Goal: Information Seeking & Learning: Learn about a topic

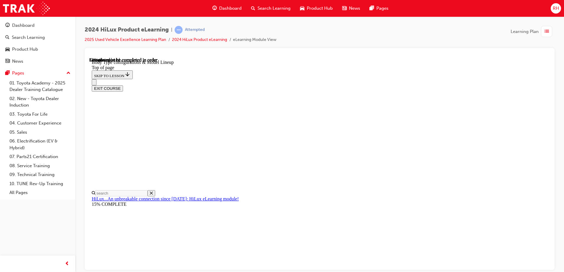
scroll to position [230, 0]
click at [430, 79] on div "EXIT COURSE" at bounding box center [317, 85] width 451 height 12
click at [427, 79] on div "EXIT COURSE" at bounding box center [317, 85] width 451 height 12
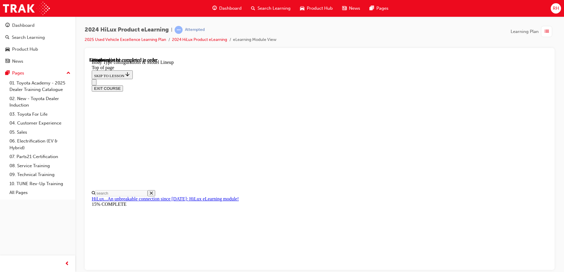
scroll to position [230, 0]
drag, startPoint x: 309, startPoint y: 231, endPoint x: 420, endPoint y: 225, distance: 111.3
drag, startPoint x: 420, startPoint y: 225, endPoint x: 345, endPoint y: 234, distance: 75.7
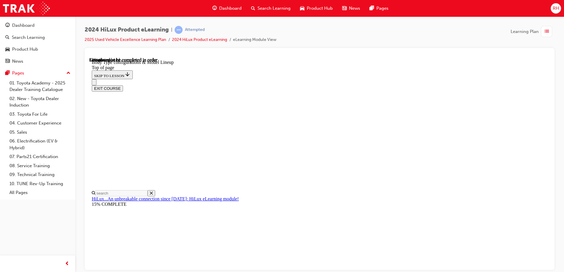
scroll to position [127, 0]
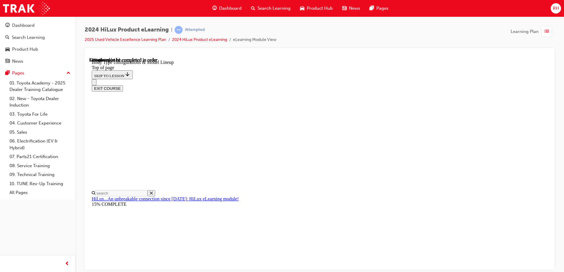
drag, startPoint x: 242, startPoint y: 153, endPoint x: 304, endPoint y: 156, distance: 62.0
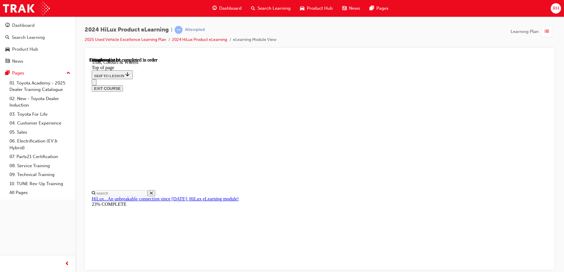
drag, startPoint x: 304, startPoint y: 156, endPoint x: 344, endPoint y: 187, distance: 50.8
drag, startPoint x: 248, startPoint y: 198, endPoint x: 364, endPoint y: 226, distance: 120.1
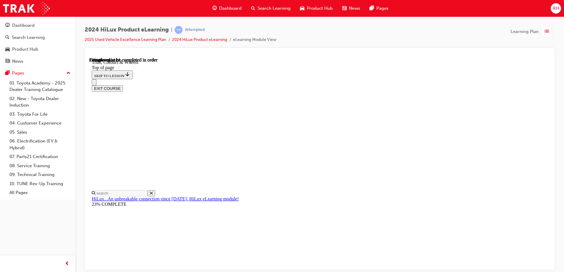
drag, startPoint x: 401, startPoint y: 171, endPoint x: 411, endPoint y: 192, distance: 23.4
drag, startPoint x: 411, startPoint y: 192, endPoint x: 382, endPoint y: 190, distance: 29.3
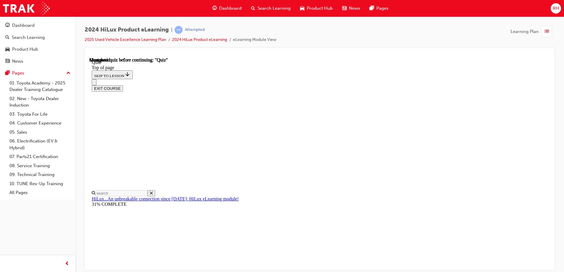
scroll to position [18, 0]
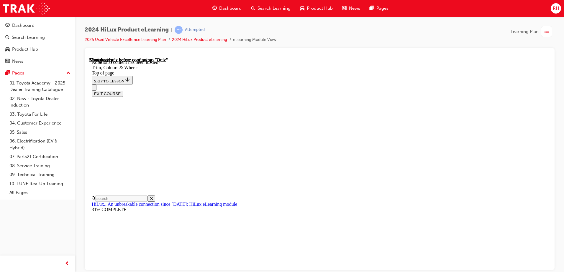
scroll to position [932, 0]
drag, startPoint x: 266, startPoint y: 147, endPoint x: 433, endPoint y: 122, distance: 169.1
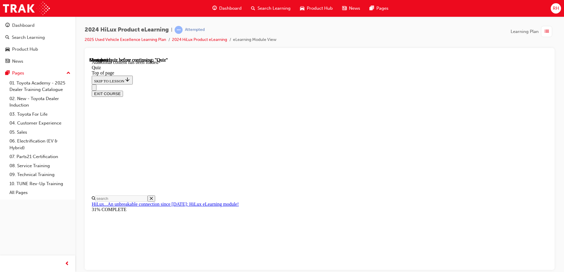
drag, startPoint x: 433, startPoint y: 122, endPoint x: 443, endPoint y: 143, distance: 23.7
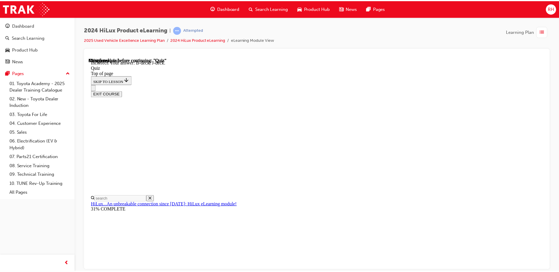
scroll to position [105, 0]
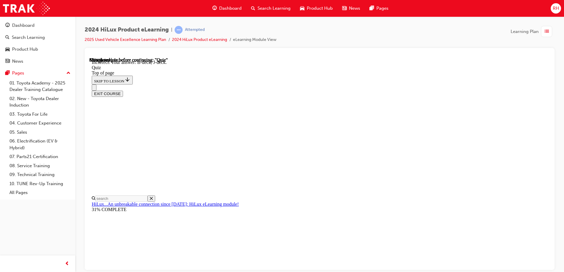
click at [123, 91] on button "EXIT COURSE" at bounding box center [107, 94] width 31 height 6
click at [227, 10] on span "Dashboard" at bounding box center [230, 8] width 22 height 7
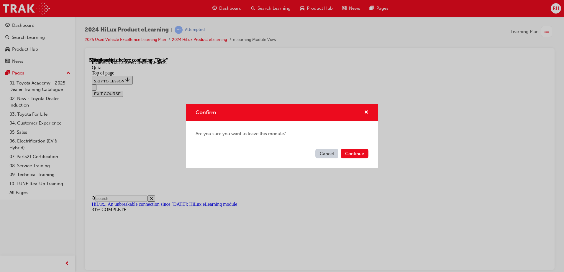
click at [324, 156] on button "Cancel" at bounding box center [326, 154] width 23 height 10
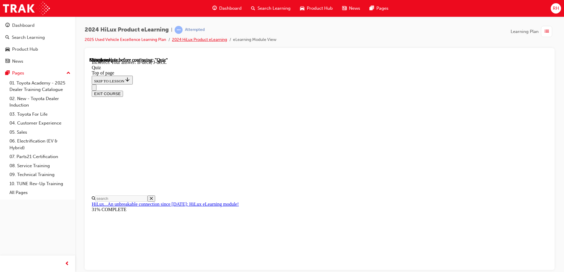
click at [208, 40] on link "2024 HiLux Product eLearning" at bounding box center [199, 39] width 55 height 5
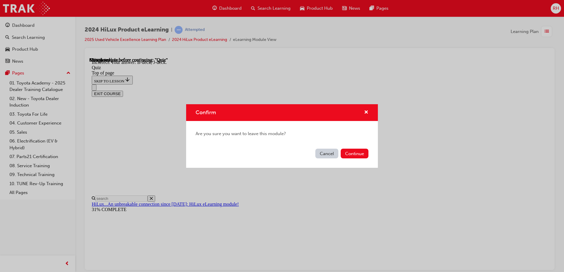
click at [360, 149] on div "Cancel Continue" at bounding box center [282, 158] width 192 height 22
click at [358, 153] on button "Continue" at bounding box center [355, 154] width 28 height 10
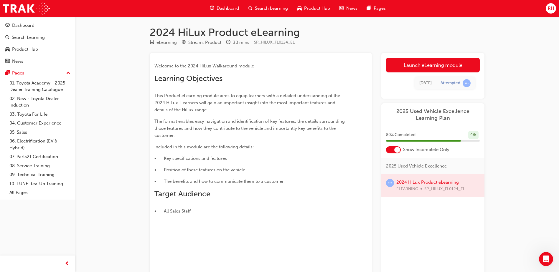
click at [455, 112] on span "2025 Used Vehicle Excellence Learning Plan" at bounding box center [433, 114] width 94 height 13
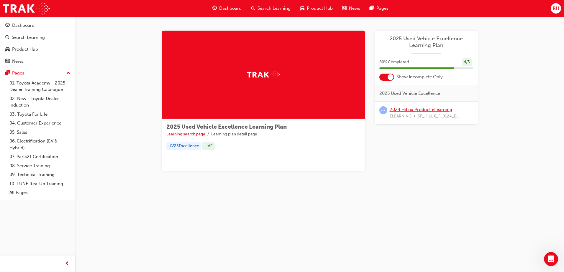
click at [415, 109] on link "2024 HiLux Product eLearning" at bounding box center [421, 109] width 63 height 5
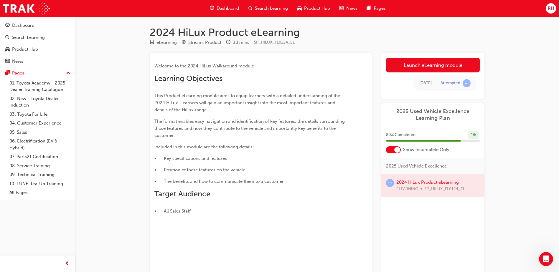
click at [425, 182] on div at bounding box center [433, 186] width 103 height 23
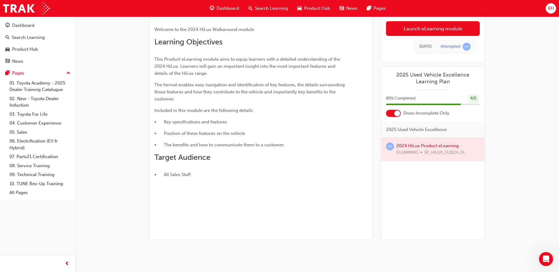
scroll to position [37, 0]
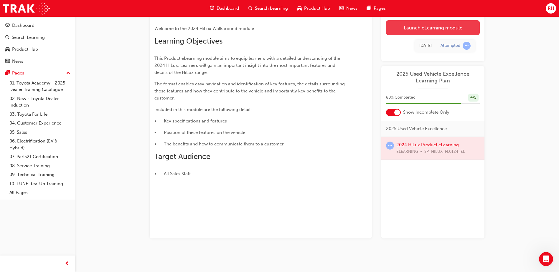
click at [402, 29] on link "Launch eLearning module" at bounding box center [433, 27] width 94 height 15
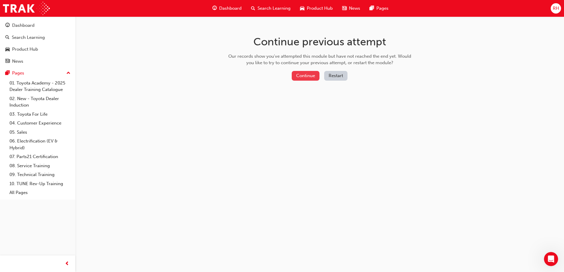
click at [311, 77] on button "Continue" at bounding box center [306, 76] width 28 height 10
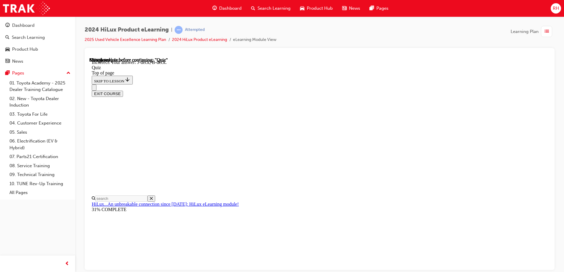
scroll to position [105, 0]
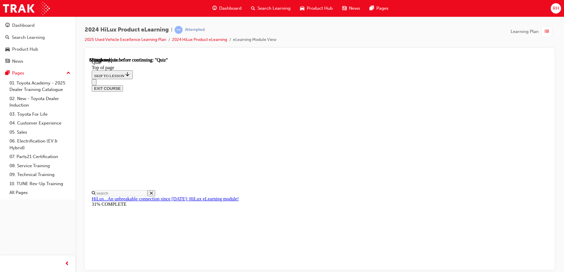
scroll to position [88, 0]
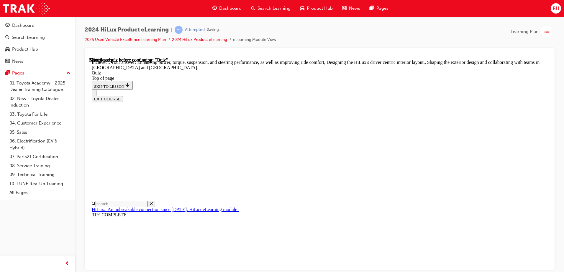
scroll to position [133, 0]
drag, startPoint x: 358, startPoint y: 253, endPoint x: 345, endPoint y: 229, distance: 27.7
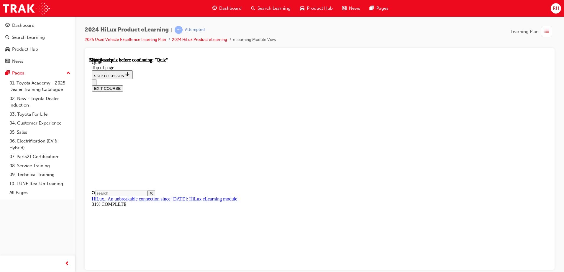
scroll to position [107, 0]
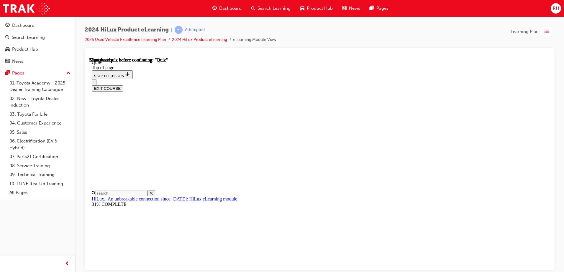
scroll to position [107, 0]
drag, startPoint x: 365, startPoint y: 236, endPoint x: 364, endPoint y: 242, distance: 5.6
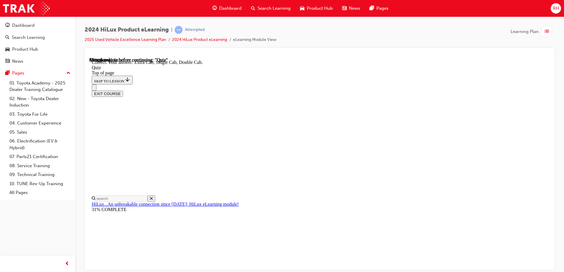
scroll to position [149, 0]
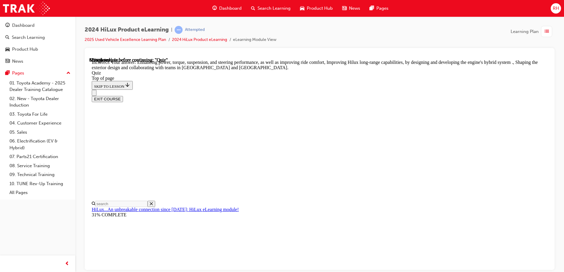
scroll to position [133, 0]
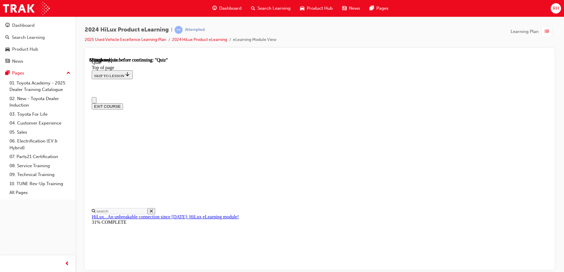
scroll to position [29, 0]
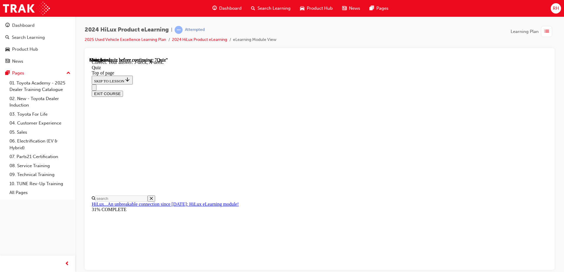
scroll to position [105, 0]
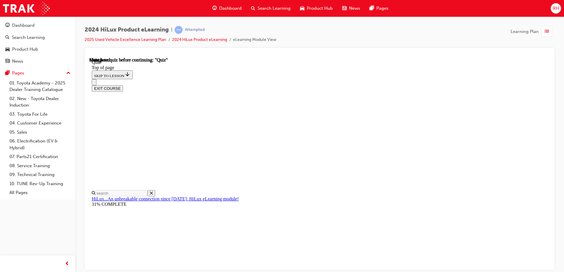
scroll to position [107, 0]
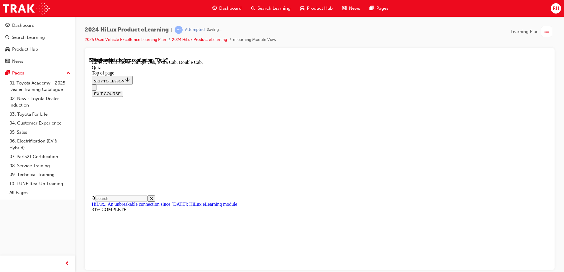
scroll to position [149, 0]
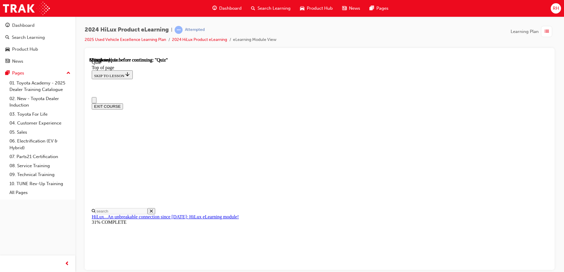
scroll to position [86, 0]
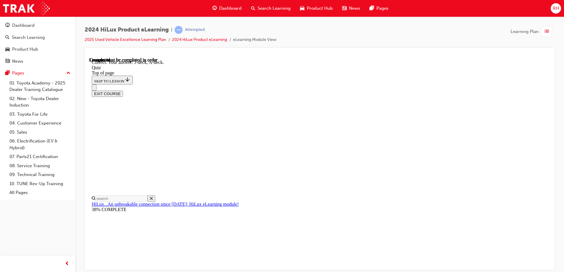
scroll to position [105, 0]
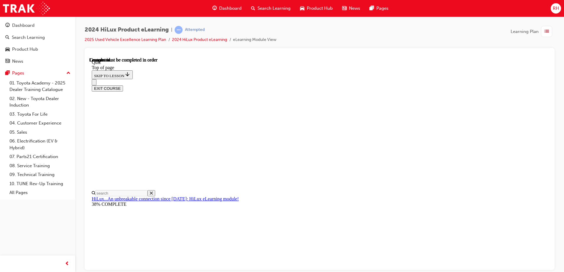
scroll to position [107, 0]
drag, startPoint x: 248, startPoint y: 109, endPoint x: 367, endPoint y: 125, distance: 120.8
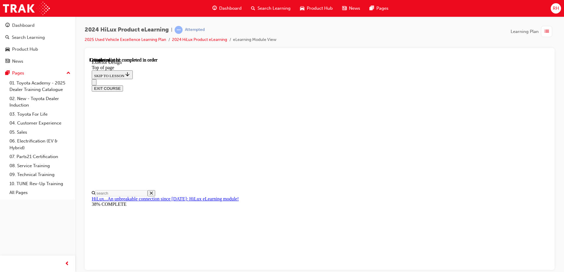
click at [324, 79] on div "EXIT COURSE" at bounding box center [317, 85] width 451 height 12
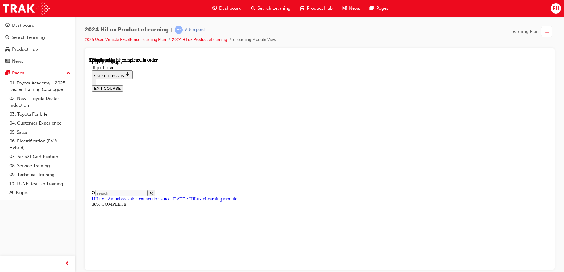
click at [362, 79] on div "EXIT COURSE" at bounding box center [317, 85] width 451 height 12
drag, startPoint x: 303, startPoint y: 71, endPoint x: 341, endPoint y: 75, distance: 38.2
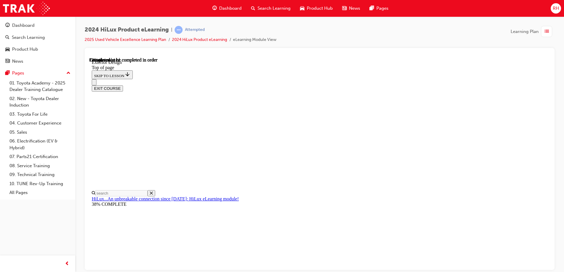
click at [363, 79] on div "EXIT COURSE" at bounding box center [317, 85] width 451 height 12
click at [374, 79] on div "EXIT COURSE" at bounding box center [317, 85] width 451 height 12
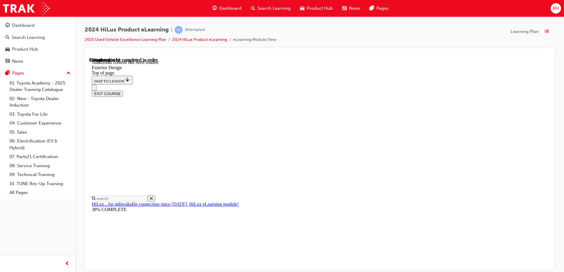
scroll to position [1055, 0]
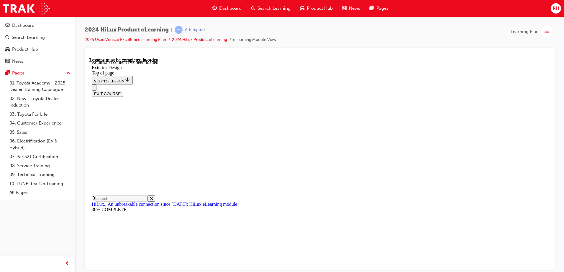
scroll to position [120, 0]
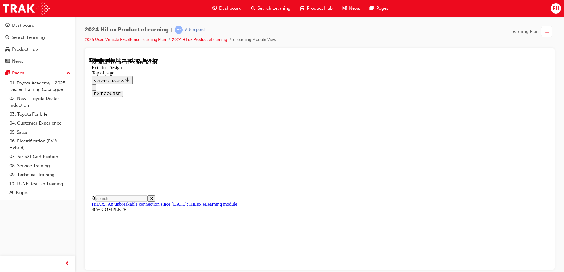
drag, startPoint x: 418, startPoint y: 127, endPoint x: 385, endPoint y: 165, distance: 50.2
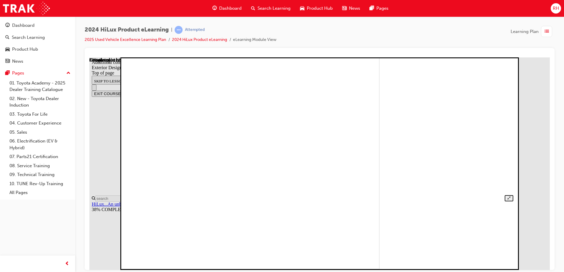
click at [379, 134] on img at bounding box center [190, 162] width 379 height 213
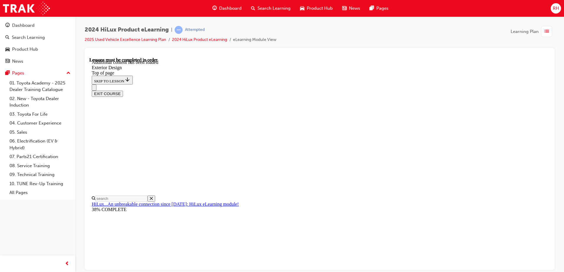
drag, startPoint x: 376, startPoint y: 209, endPoint x: 380, endPoint y: 210, distance: 4.6
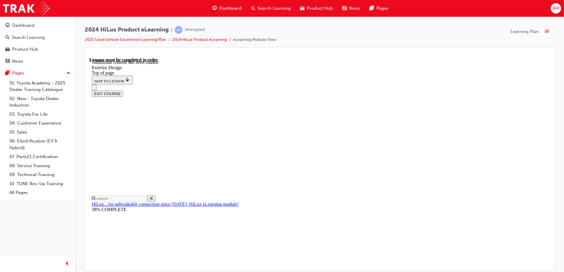
scroll to position [73, 0]
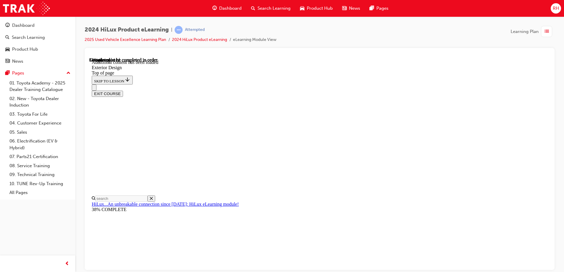
scroll to position [1234, 0]
drag, startPoint x: 248, startPoint y: 87, endPoint x: 325, endPoint y: 98, distance: 77.8
drag, startPoint x: 325, startPoint y: 98, endPoint x: 290, endPoint y: 109, distance: 36.4
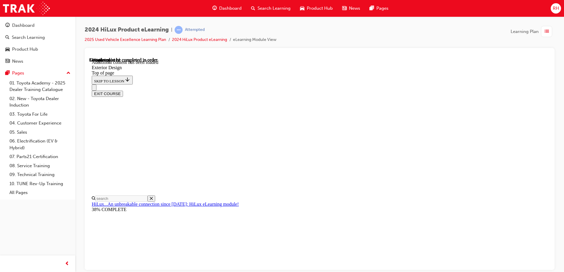
drag, startPoint x: 252, startPoint y: 148, endPoint x: 314, endPoint y: 151, distance: 62.0
drag, startPoint x: 314, startPoint y: 151, endPoint x: 276, endPoint y: 151, distance: 37.7
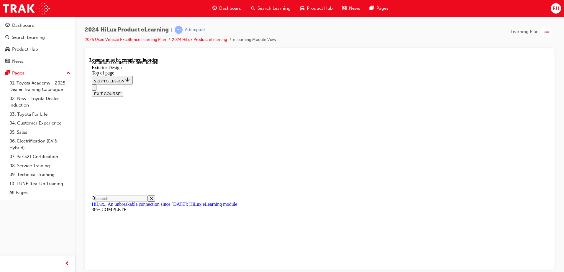
scroll to position [1, 0]
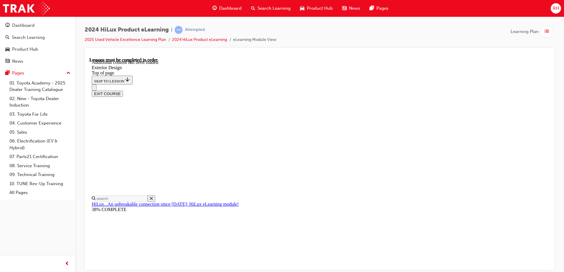
drag, startPoint x: 403, startPoint y: 219, endPoint x: 300, endPoint y: 193, distance: 106.2
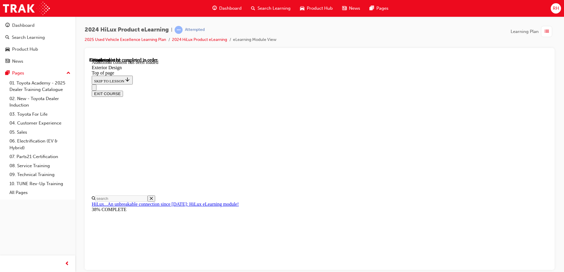
scroll to position [2066, 0]
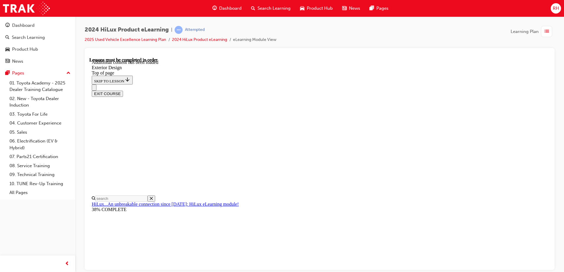
scroll to position [2183, 0]
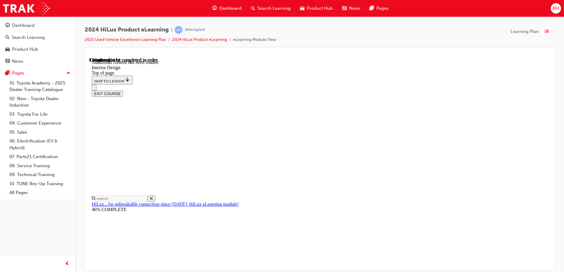
drag, startPoint x: 421, startPoint y: 146, endPoint x: 447, endPoint y: 144, distance: 26.3
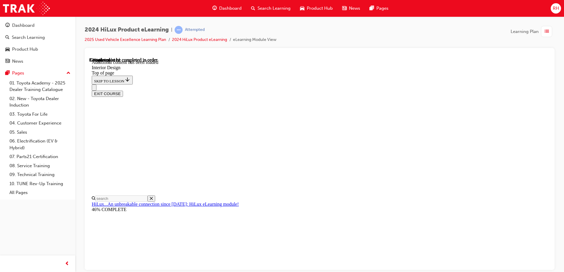
scroll to position [0, 0]
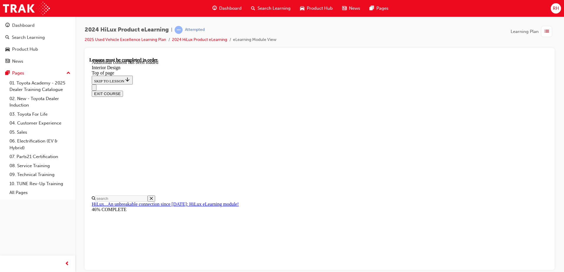
drag, startPoint x: 318, startPoint y: 145, endPoint x: 348, endPoint y: 159, distance: 33.1
drag, startPoint x: 348, startPoint y: 159, endPoint x: 353, endPoint y: 178, distance: 18.9
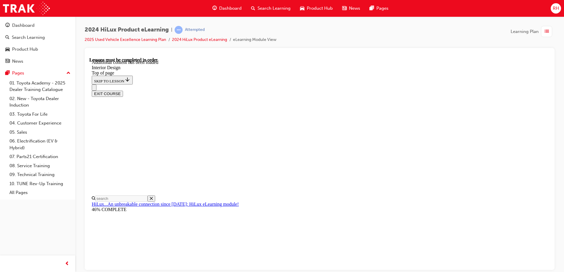
scroll to position [277, 0]
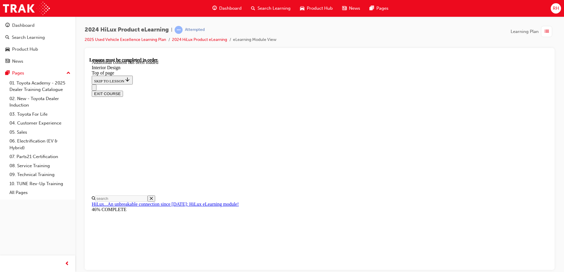
drag, startPoint x: 387, startPoint y: 170, endPoint x: 401, endPoint y: 177, distance: 16.1
drag, startPoint x: 401, startPoint y: 177, endPoint x: 380, endPoint y: 176, distance: 20.9
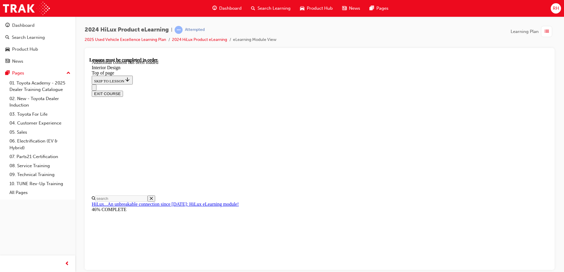
scroll to position [147, 0]
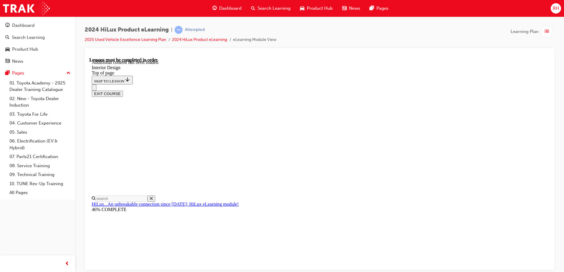
drag, startPoint x: 532, startPoint y: 174, endPoint x: 511, endPoint y: 188, distance: 24.7
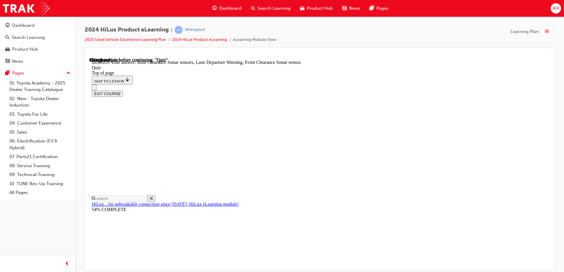
drag, startPoint x: 331, startPoint y: 89, endPoint x: 331, endPoint y: 113, distance: 23.3
drag, startPoint x: 360, startPoint y: 239, endPoint x: 359, endPoint y: 235, distance: 3.9
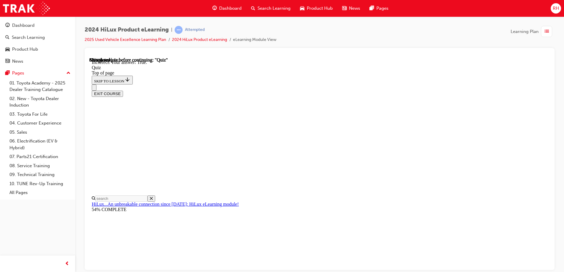
scroll to position [68, 0]
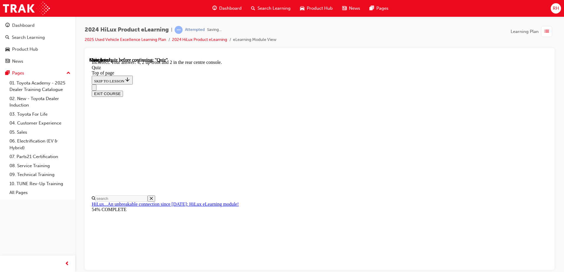
scroll to position [91, 0]
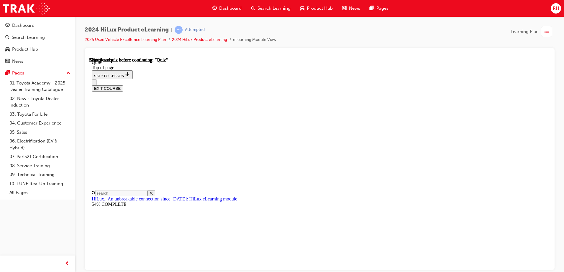
scroll to position [107, 0]
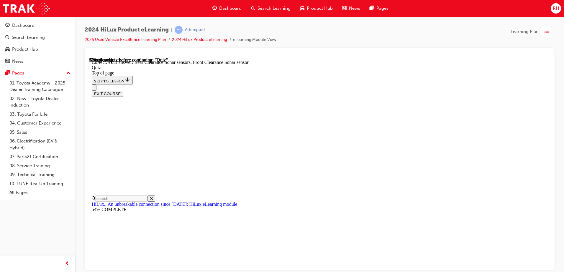
scroll to position [105, 0]
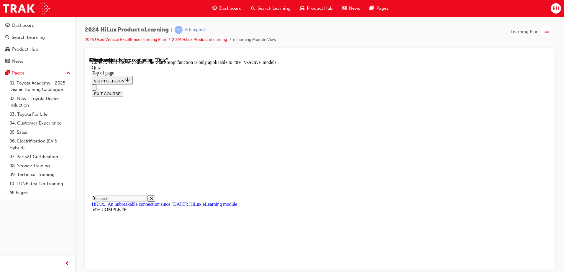
scroll to position [70, 0]
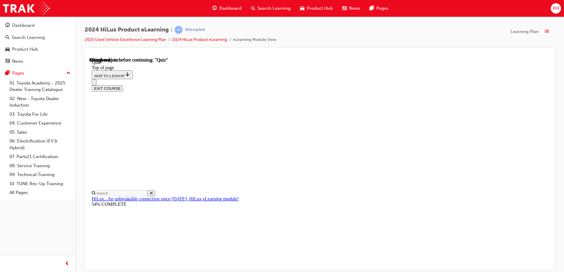
scroll to position [49, 0]
drag, startPoint x: 342, startPoint y: 218, endPoint x: 341, endPoint y: 211, distance: 6.6
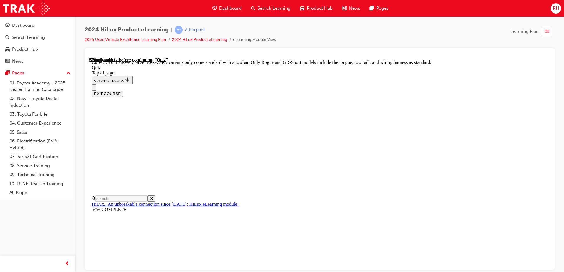
scroll to position [104, 0]
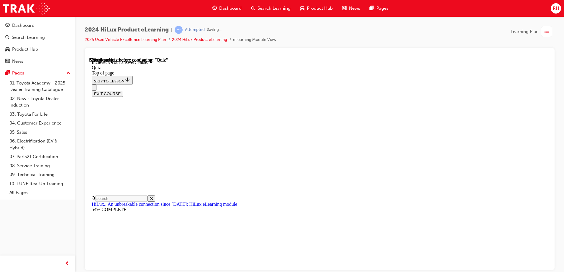
scroll to position [78, 0]
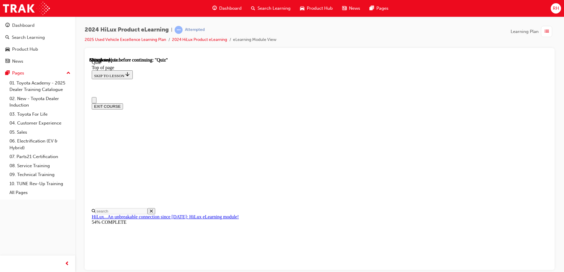
scroll to position [0, 0]
drag, startPoint x: 263, startPoint y: 161, endPoint x: 334, endPoint y: 177, distance: 72.7
drag, startPoint x: 253, startPoint y: 157, endPoint x: 317, endPoint y: 136, distance: 67.1
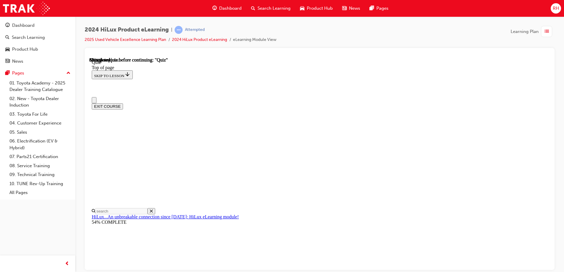
drag, startPoint x: 277, startPoint y: 144, endPoint x: 327, endPoint y: 174, distance: 58.0
drag, startPoint x: 272, startPoint y: 163, endPoint x: 320, endPoint y: 168, distance: 48.3
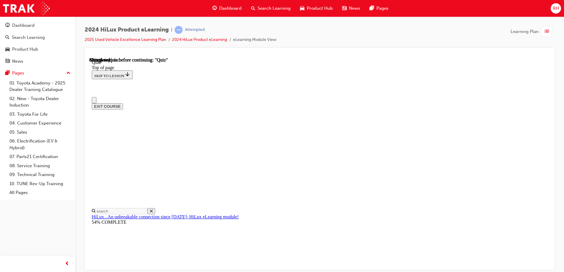
drag, startPoint x: 320, startPoint y: 168, endPoint x: 315, endPoint y: 173, distance: 6.9
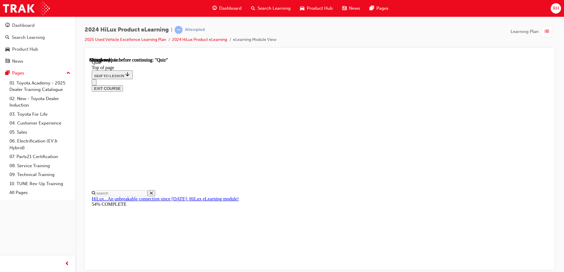
scroll to position [29, 0]
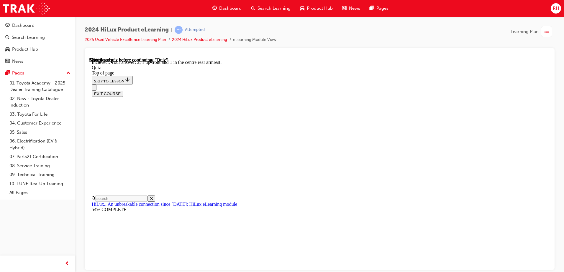
scroll to position [91, 0]
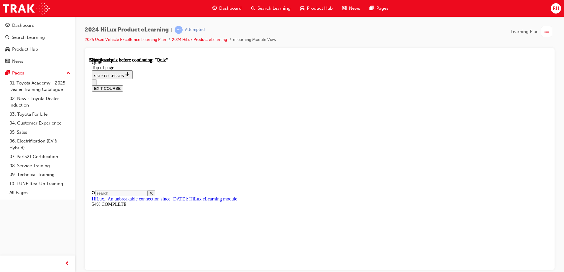
scroll to position [107, 0]
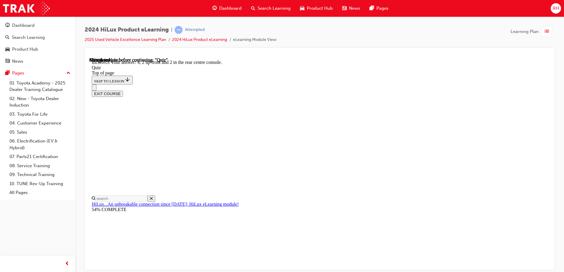
scroll to position [91, 0]
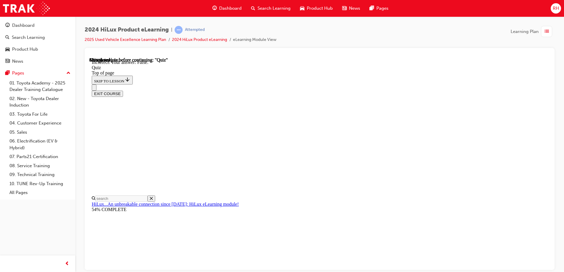
scroll to position [78, 0]
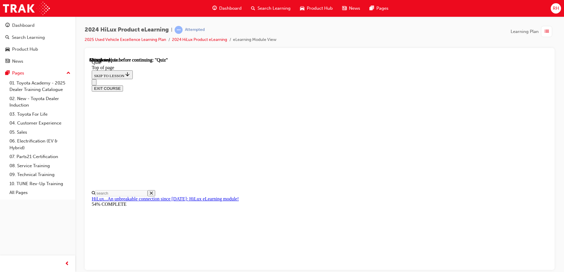
scroll to position [0, 0]
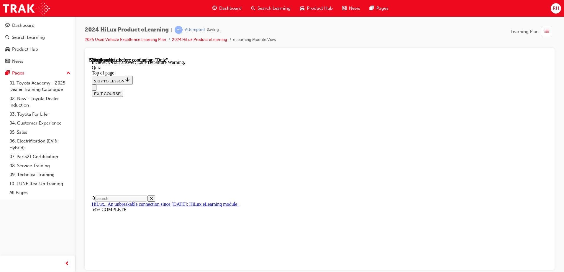
scroll to position [105, 0]
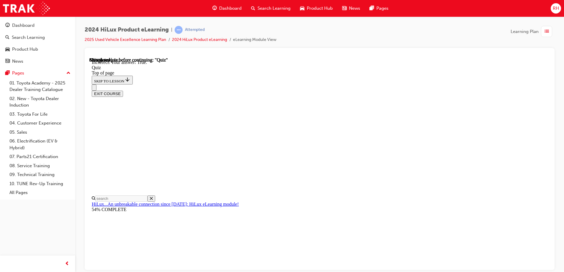
scroll to position [68, 0]
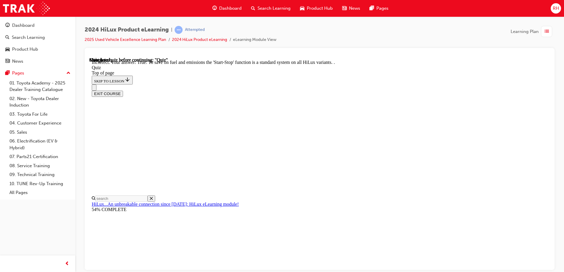
scroll to position [70, 0]
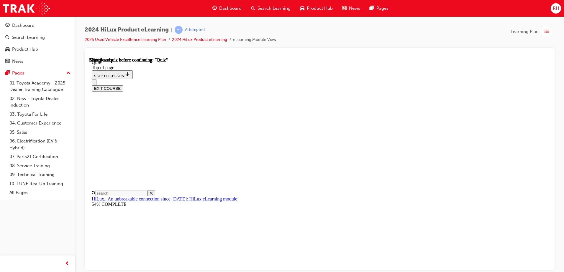
scroll to position [107, 0]
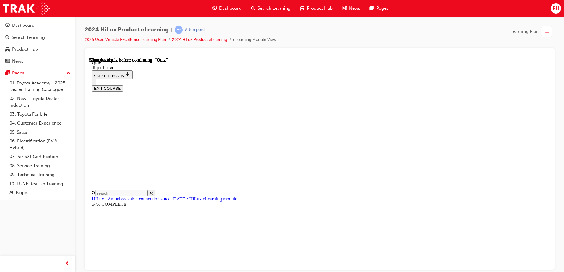
scroll to position [19, 0]
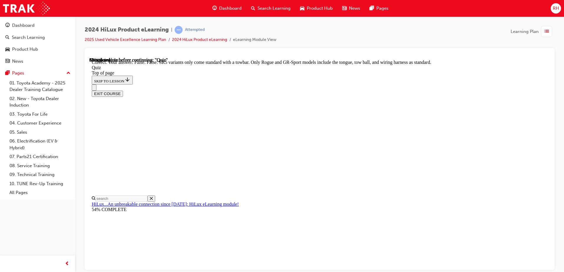
scroll to position [104, 0]
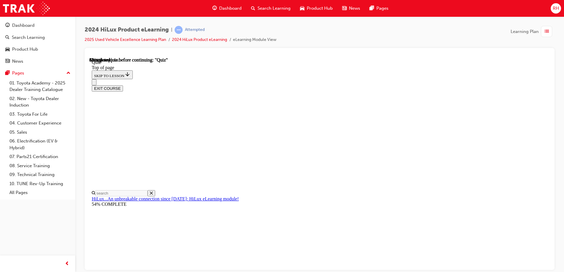
scroll to position [53, 0]
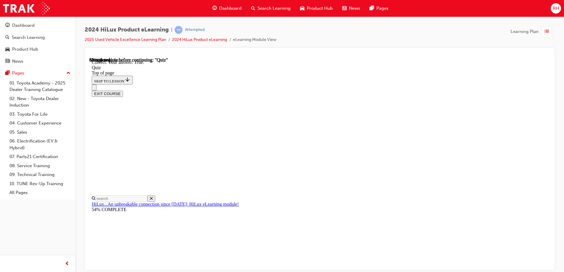
scroll to position [78, 0]
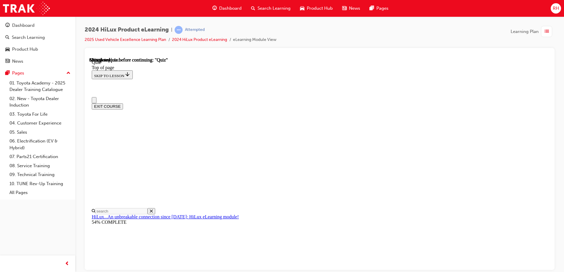
scroll to position [0, 0]
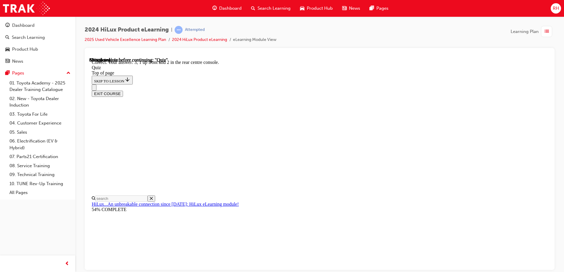
scroll to position [91, 0]
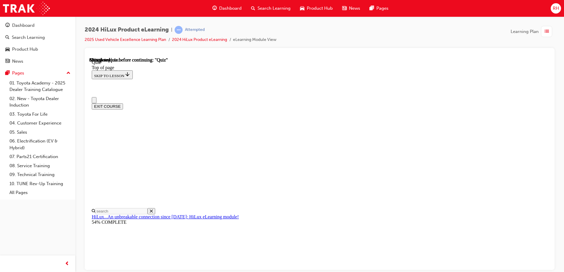
scroll to position [29, 0]
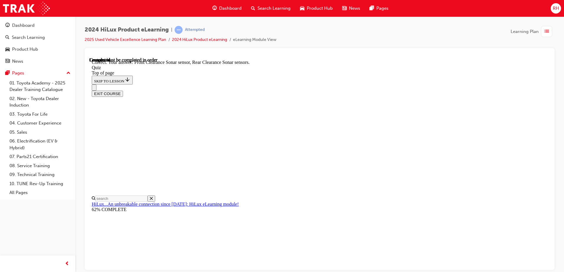
scroll to position [105, 0]
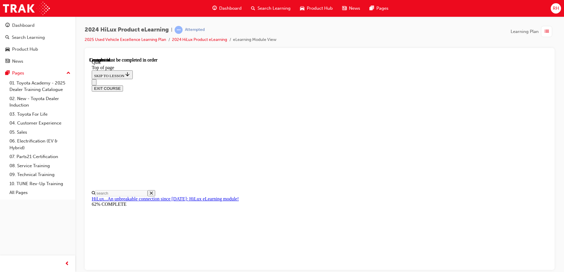
scroll to position [107, 0]
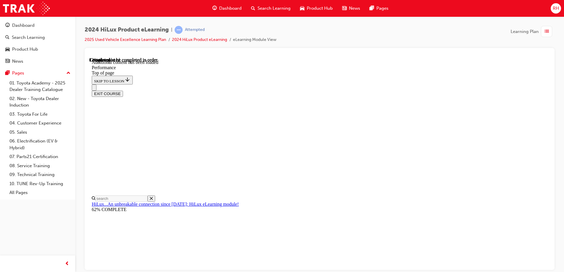
scroll to position [472, 0]
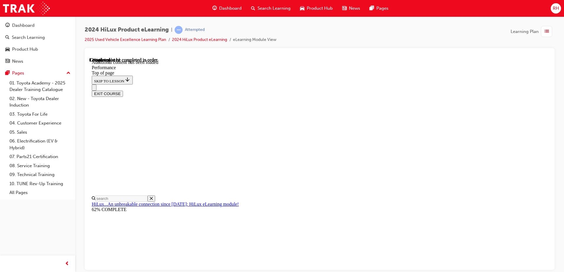
scroll to position [760, 0]
drag, startPoint x: 274, startPoint y: 182, endPoint x: 399, endPoint y: 180, distance: 124.8
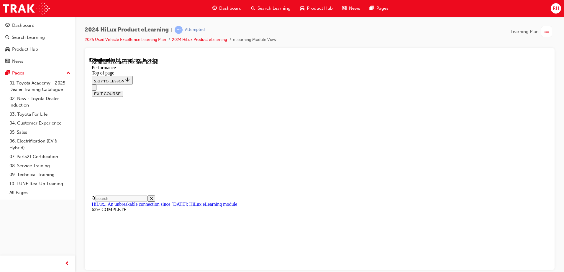
drag, startPoint x: 399, startPoint y: 180, endPoint x: 379, endPoint y: 197, distance: 26.3
drag, startPoint x: 367, startPoint y: 103, endPoint x: 367, endPoint y: 129, distance: 26.5
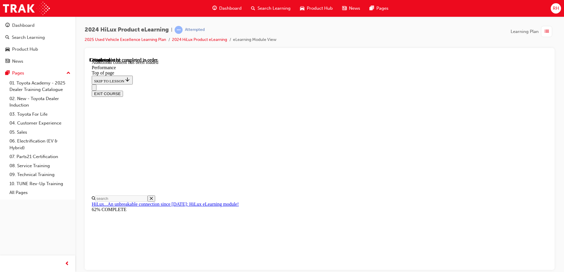
drag, startPoint x: 367, startPoint y: 129, endPoint x: 356, endPoint y: 137, distance: 13.3
drag, startPoint x: 324, startPoint y: 109, endPoint x: 332, endPoint y: 122, distance: 14.4
drag, startPoint x: 332, startPoint y: 122, endPoint x: 326, endPoint y: 130, distance: 10.4
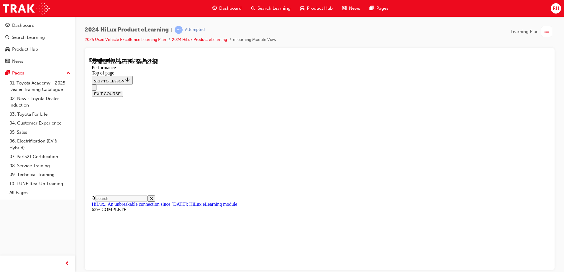
scroll to position [1547, 0]
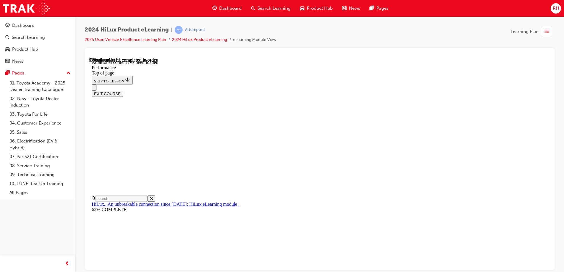
drag, startPoint x: 266, startPoint y: 129, endPoint x: 343, endPoint y: 147, distance: 78.7
drag, startPoint x: 343, startPoint y: 147, endPoint x: 311, endPoint y: 167, distance: 37.5
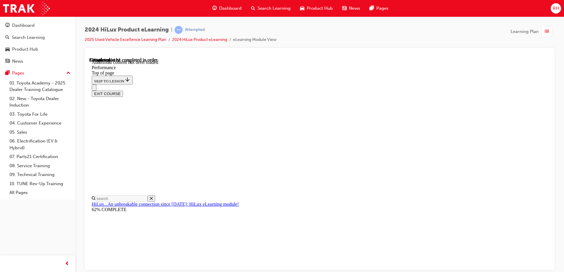
drag, startPoint x: 299, startPoint y: 169, endPoint x: 416, endPoint y: 187, distance: 118.7
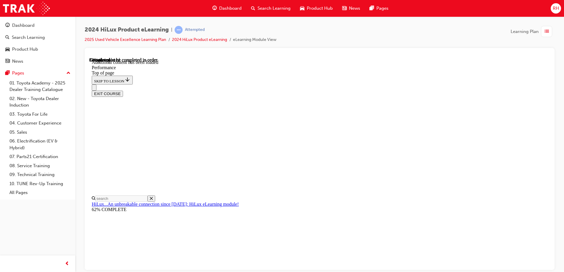
drag, startPoint x: 416, startPoint y: 187, endPoint x: 311, endPoint y: 195, distance: 105.6
drag, startPoint x: 270, startPoint y: 124, endPoint x: 304, endPoint y: 154, distance: 44.9
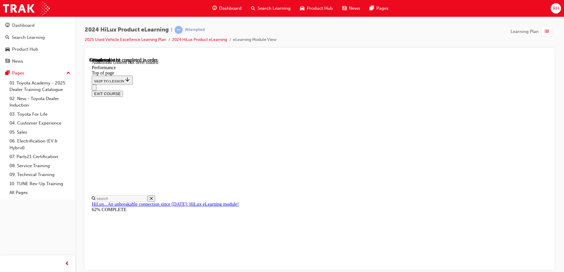
drag, startPoint x: 258, startPoint y: 233, endPoint x: 458, endPoint y: 201, distance: 202.5
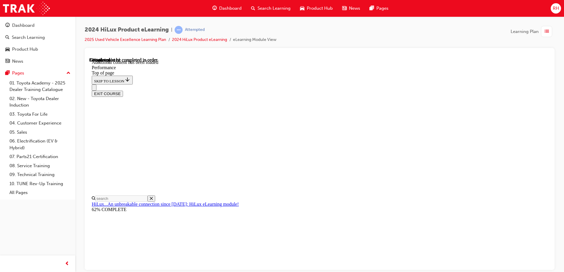
drag, startPoint x: 334, startPoint y: 140, endPoint x: 418, endPoint y: 136, distance: 84.7
drag, startPoint x: 417, startPoint y: 138, endPoint x: 435, endPoint y: 142, distance: 18.8
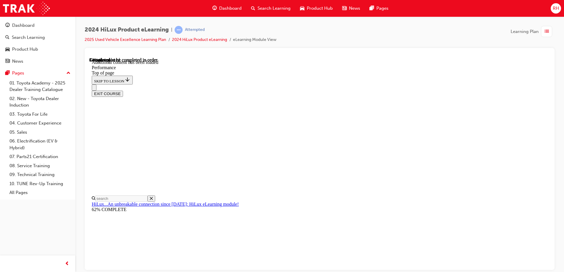
scroll to position [2361, 0]
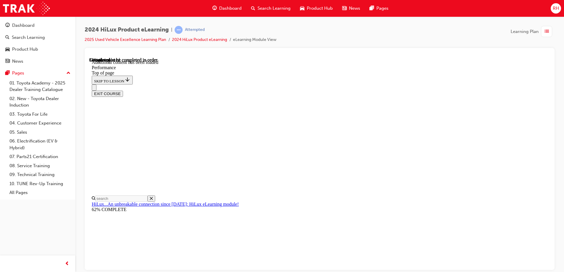
scroll to position [3133, 0]
drag, startPoint x: 382, startPoint y: 114, endPoint x: 412, endPoint y: 182, distance: 74.2
drag, startPoint x: 412, startPoint y: 182, endPoint x: 404, endPoint y: 179, distance: 8.2
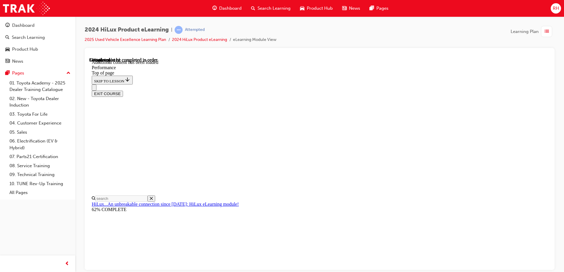
drag, startPoint x: 335, startPoint y: 136, endPoint x: 357, endPoint y: 171, distance: 41.6
drag, startPoint x: 365, startPoint y: 157, endPoint x: 385, endPoint y: 187, distance: 36.6
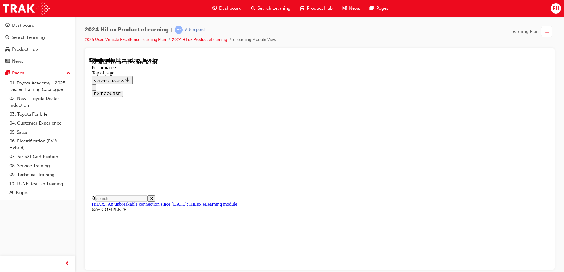
drag, startPoint x: 325, startPoint y: 174, endPoint x: 352, endPoint y: 172, distance: 27.2
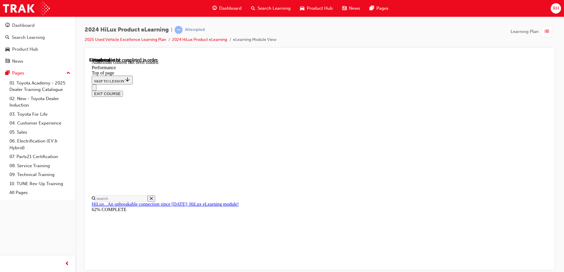
drag, startPoint x: 305, startPoint y: 193, endPoint x: 327, endPoint y: 227, distance: 40.4
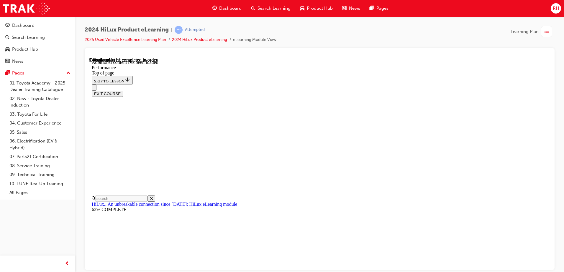
scroll to position [3518, 0]
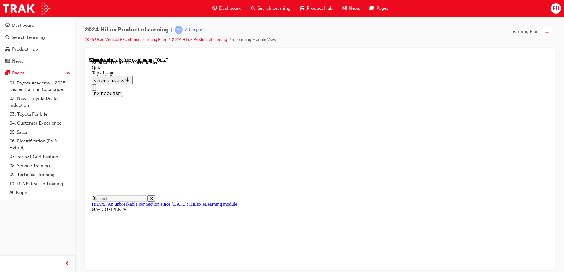
scroll to position [18, 0]
drag, startPoint x: 285, startPoint y: 151, endPoint x: 355, endPoint y: 152, distance: 70.2
drag, startPoint x: 355, startPoint y: 152, endPoint x: 327, endPoint y: 160, distance: 29.2
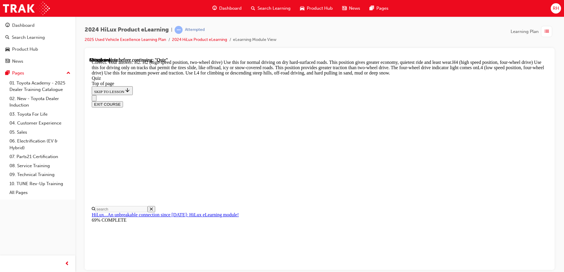
scroll to position [207, 0]
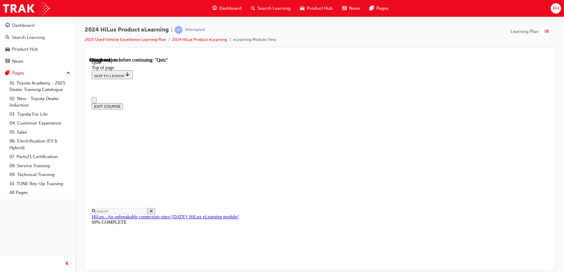
scroll to position [59, 0]
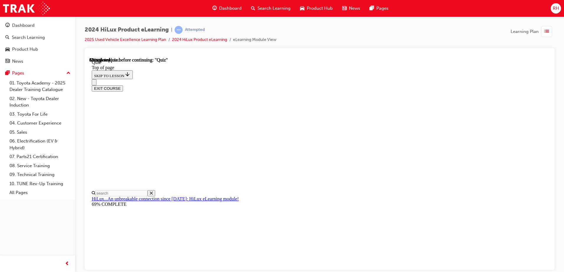
drag, startPoint x: 305, startPoint y: 118, endPoint x: 466, endPoint y: 124, distance: 161.4
drag, startPoint x: 466, startPoint y: 124, endPoint x: 329, endPoint y: 132, distance: 137.4
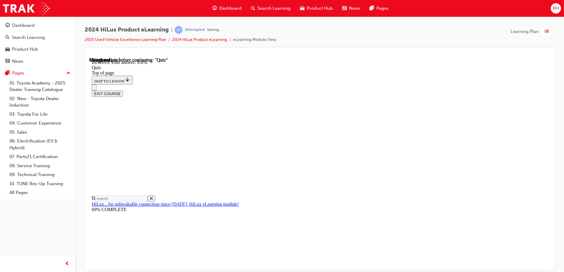
scroll to position [135, 0]
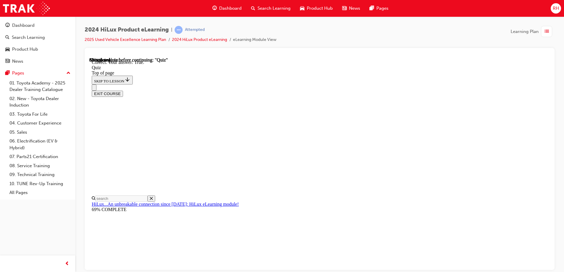
scroll to position [68, 0]
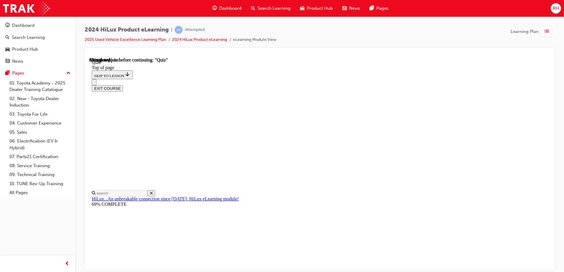
scroll to position [142, 0]
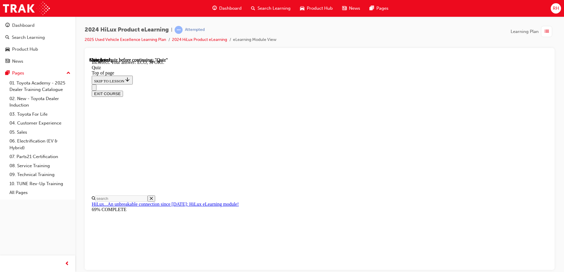
scroll to position [190, 0]
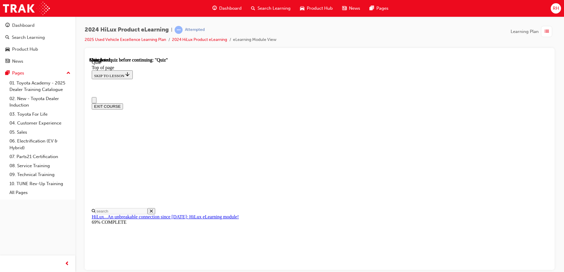
scroll to position [107, 0]
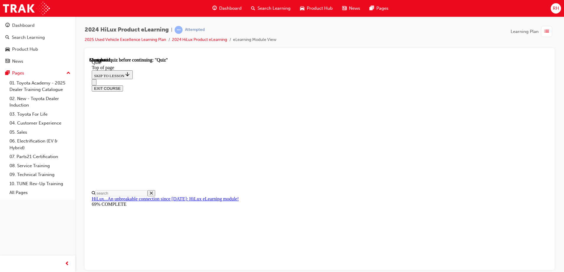
drag, startPoint x: 327, startPoint y: 210, endPoint x: 329, endPoint y: 213, distance: 3.2
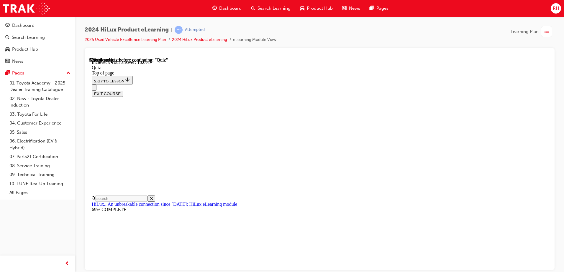
scroll to position [135, 0]
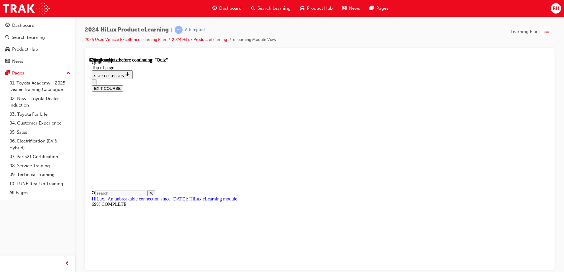
scroll to position [83, 0]
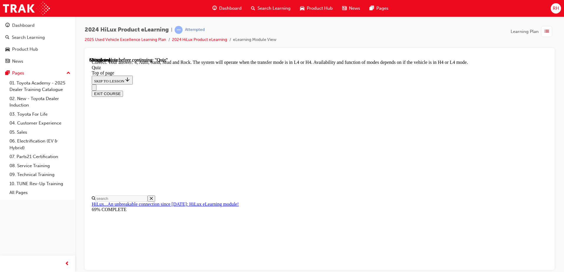
scroll to position [158, 0]
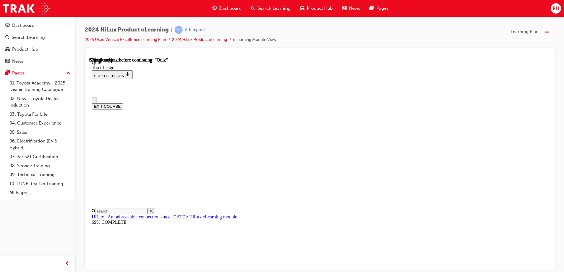
scroll to position [118, 0]
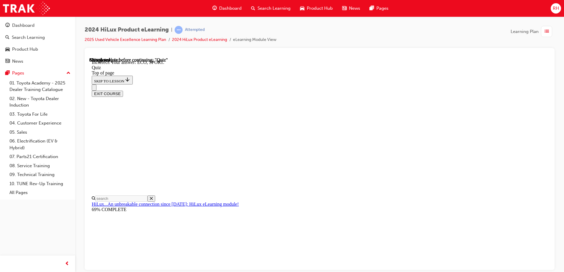
scroll to position [190, 0]
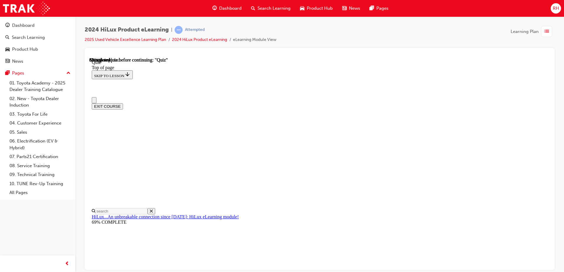
scroll to position [96, 0]
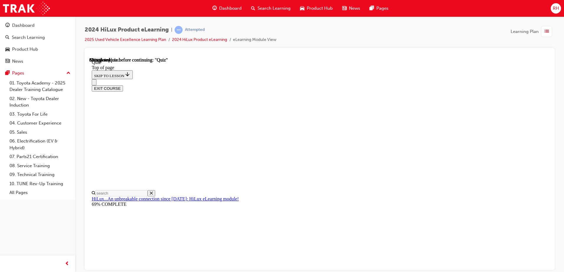
drag, startPoint x: 374, startPoint y: 224, endPoint x: 372, endPoint y: 221, distance: 3.3
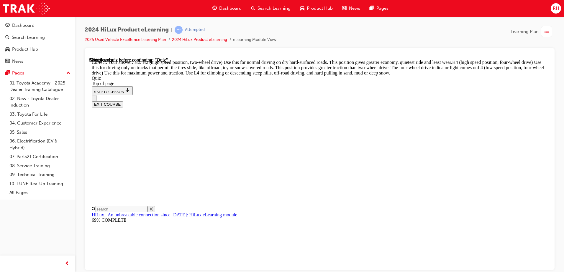
scroll to position [207, 0]
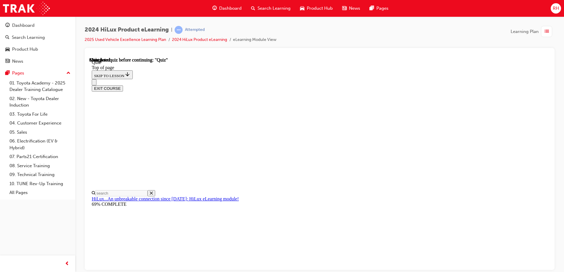
scroll to position [107, 0]
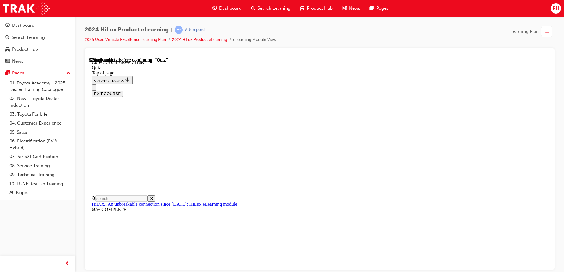
scroll to position [68, 0]
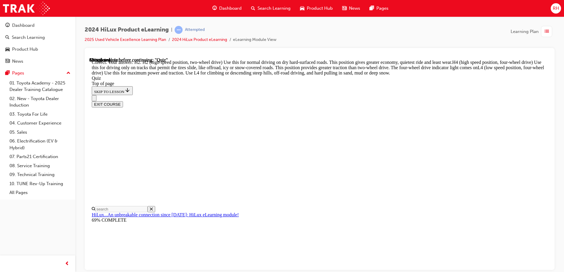
scroll to position [207, 0]
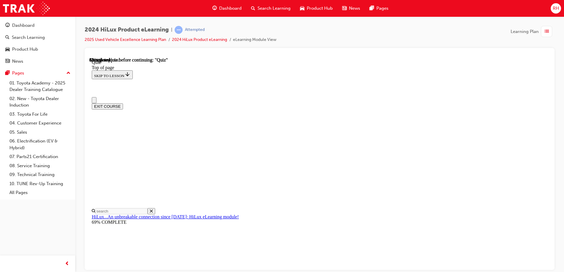
scroll to position [0, 0]
drag, startPoint x: 282, startPoint y: 169, endPoint x: 317, endPoint y: 187, distance: 39.2
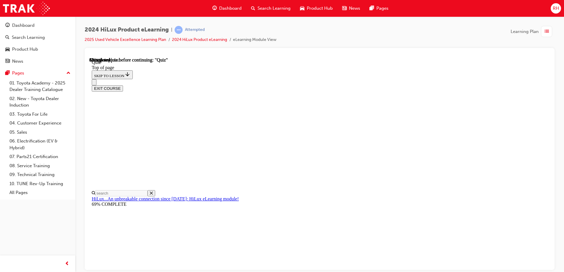
scroll to position [88, 0]
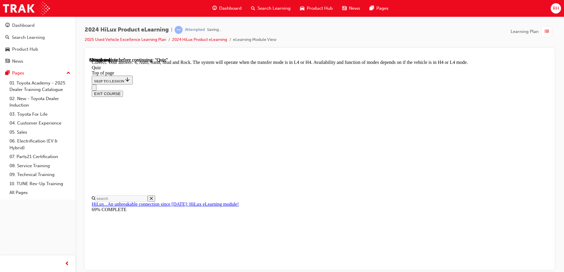
scroll to position [158, 0]
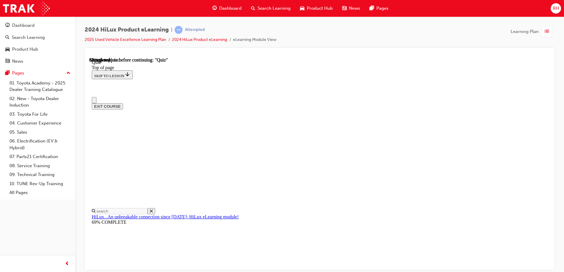
scroll to position [29, 0]
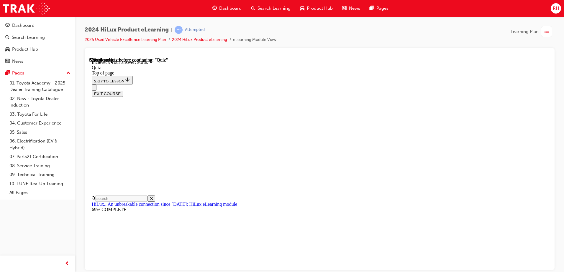
scroll to position [135, 0]
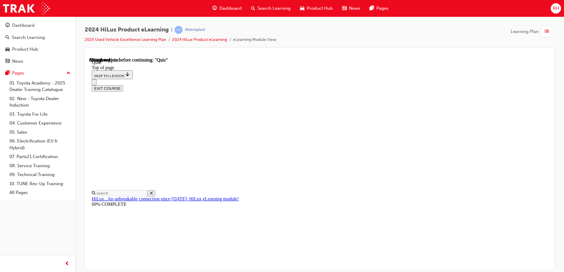
scroll to position [128, 0]
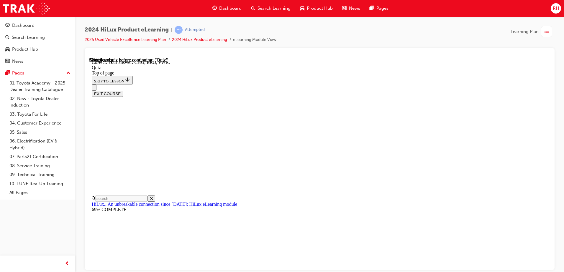
scroll to position [190, 0]
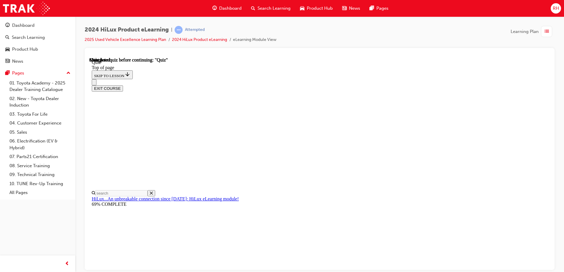
scroll to position [107, 0]
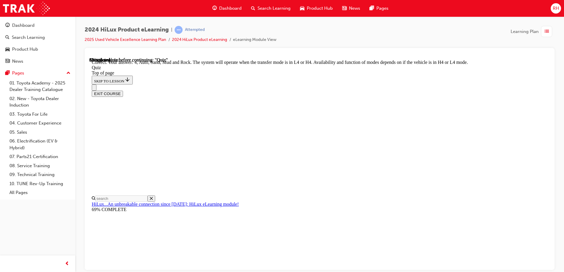
scroll to position [158, 0]
drag, startPoint x: 350, startPoint y: 256, endPoint x: 345, endPoint y: 247, distance: 10.5
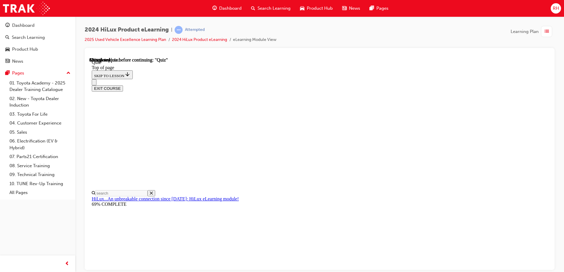
scroll to position [88, 0]
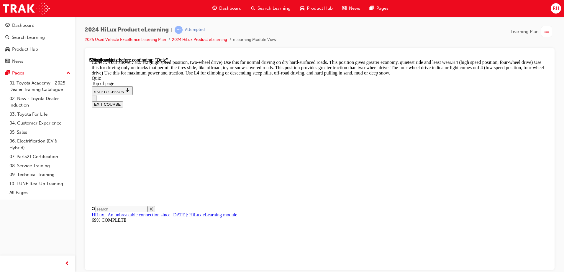
scroll to position [207, 0]
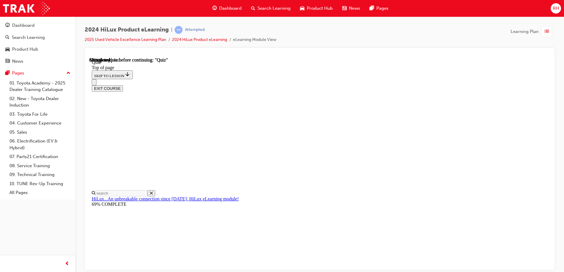
scroll to position [116, 0]
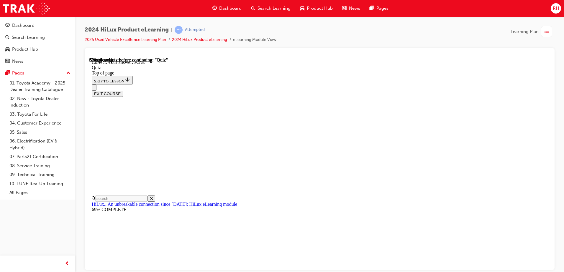
scroll to position [135, 0]
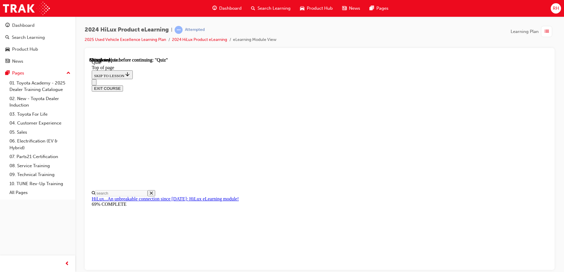
scroll to position [49, 0]
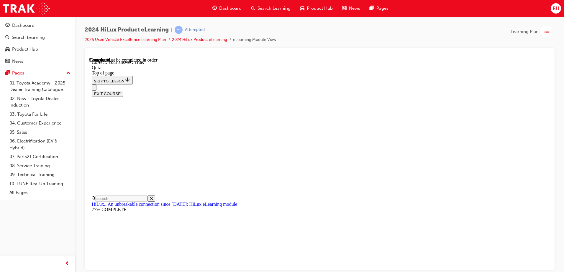
scroll to position [68, 0]
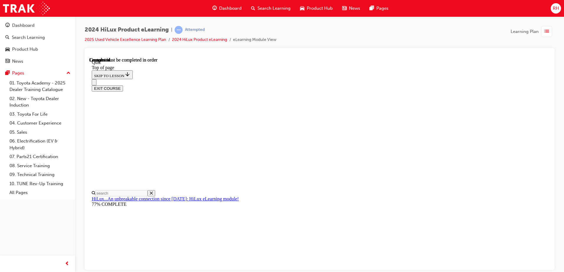
scroll to position [107, 0]
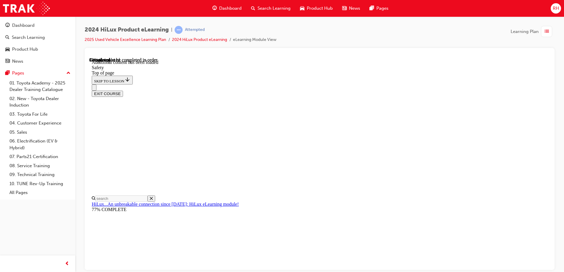
scroll to position [310, 0]
drag, startPoint x: 366, startPoint y: 146, endPoint x: 362, endPoint y: 148, distance: 3.8
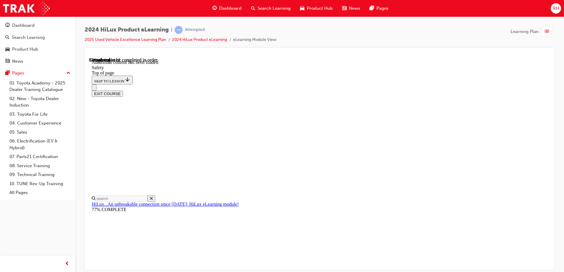
scroll to position [876, 0]
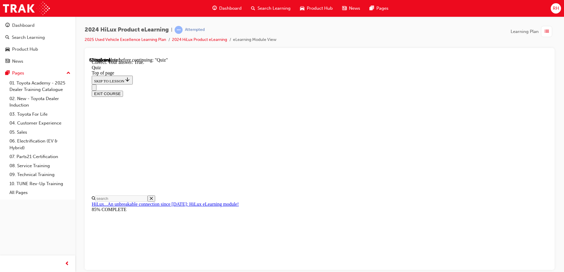
scroll to position [0, 0]
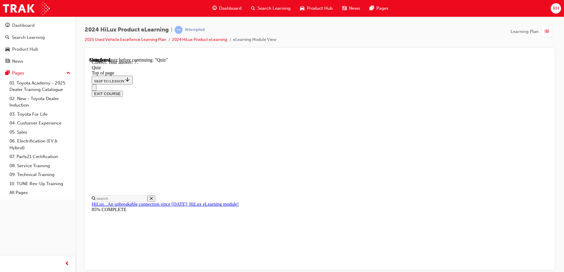
scroll to position [91, 0]
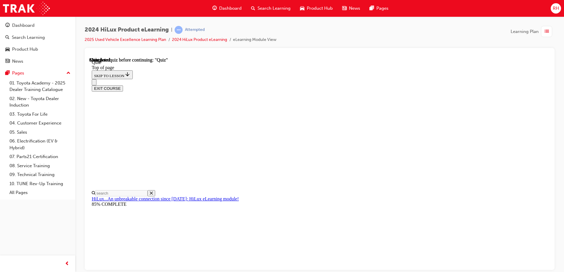
scroll to position [107, 0]
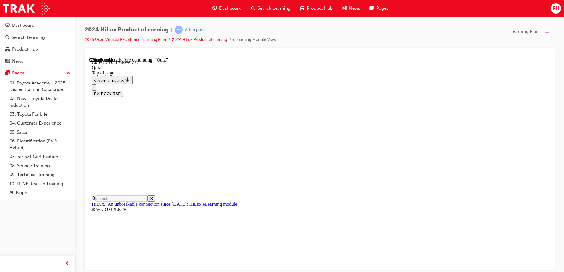
scroll to position [91, 0]
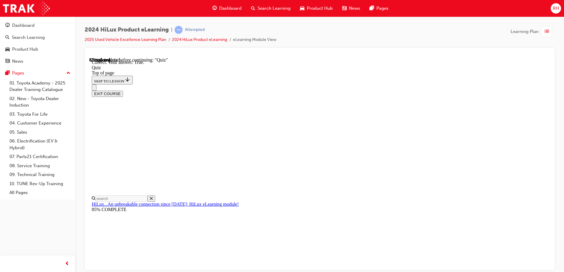
scroll to position [68, 0]
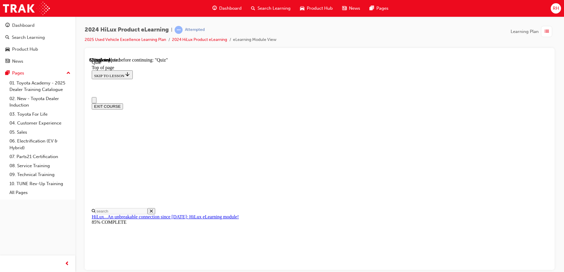
scroll to position [0, 0]
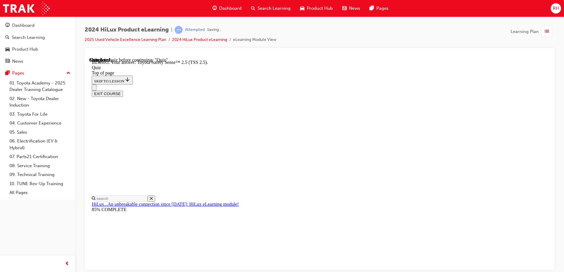
scroll to position [92, 0]
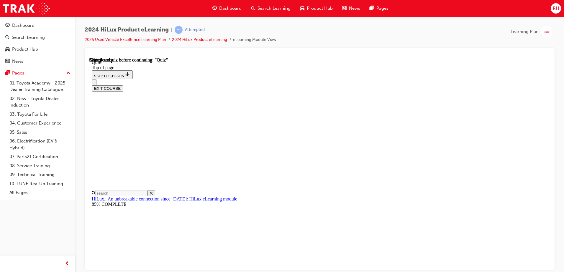
scroll to position [107, 0]
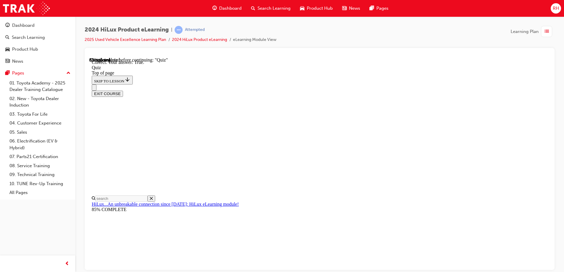
scroll to position [68, 0]
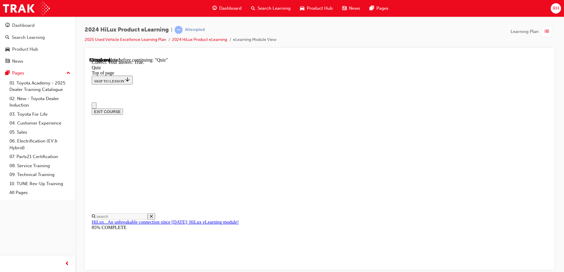
scroll to position [0, 0]
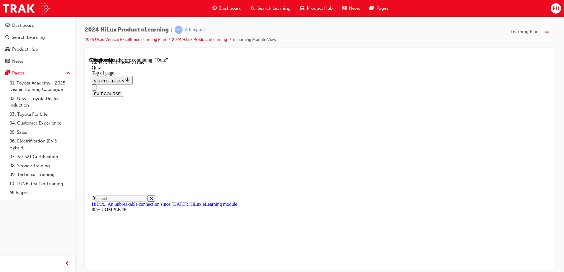
scroll to position [73, 0]
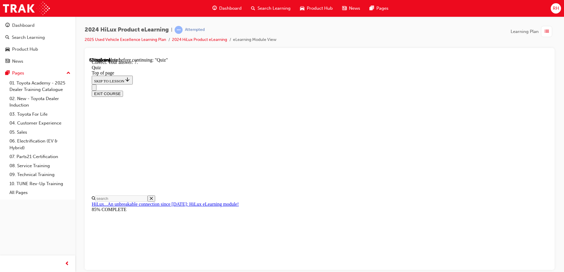
scroll to position [0, 0]
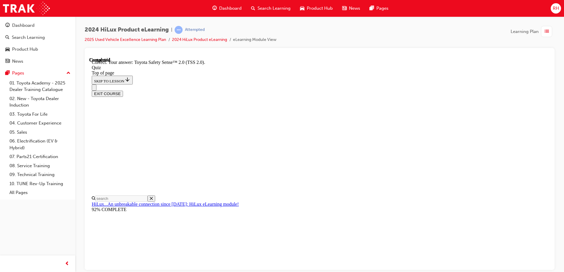
scroll to position [92, 0]
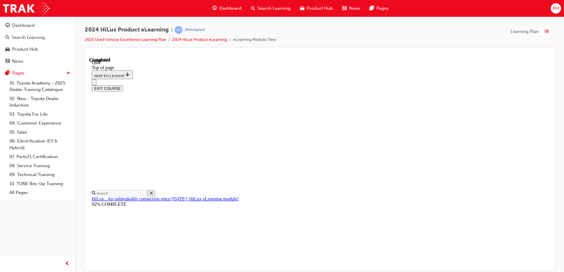
scroll to position [107, 0]
drag, startPoint x: 356, startPoint y: 257, endPoint x: 363, endPoint y: 241, distance: 17.5
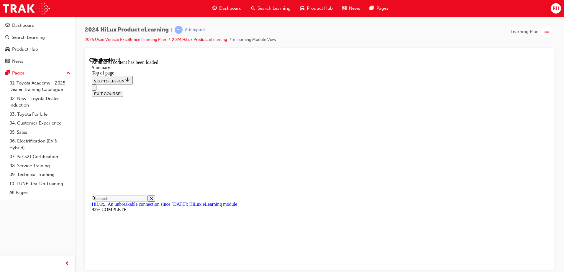
scroll to position [584, 0]
click at [123, 91] on button "EXIT COURSE" at bounding box center [107, 94] width 31 height 6
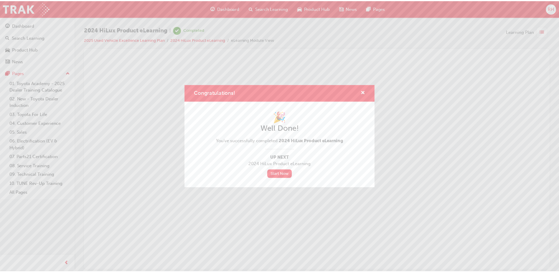
scroll to position [0, 0]
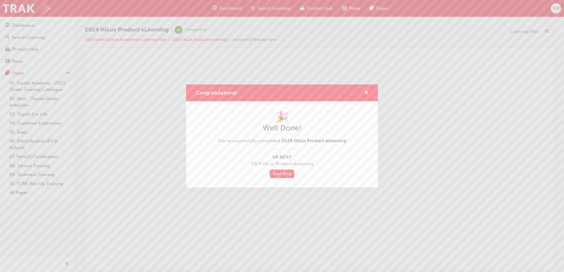
click at [364, 95] on div "Congratulations!" at bounding box center [363, 92] width 9 height 7
click at [369, 91] on div "Congratulations!" at bounding box center [282, 93] width 192 height 17
click at [367, 93] on span "cross-icon" at bounding box center [366, 93] width 4 height 5
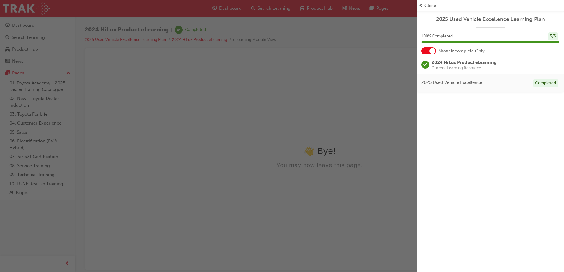
click at [428, 4] on span "Close" at bounding box center [429, 5] width 11 height 7
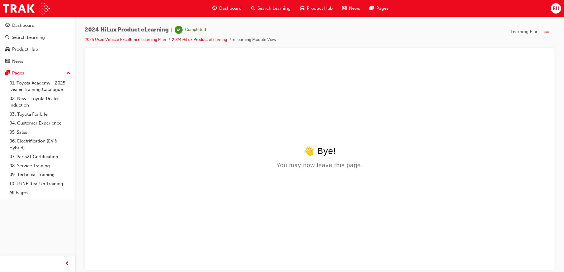
click at [227, 9] on span "Dashboard" at bounding box center [230, 8] width 22 height 7
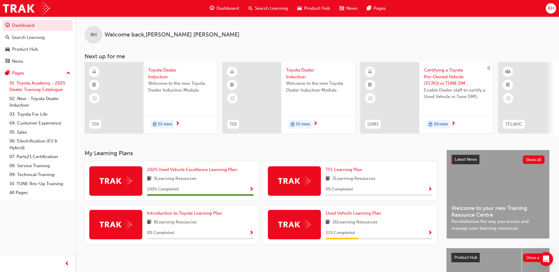
click at [23, 91] on link "01. Toyota Academy - 2025 Dealer Training Catalogue" at bounding box center [40, 87] width 66 height 16
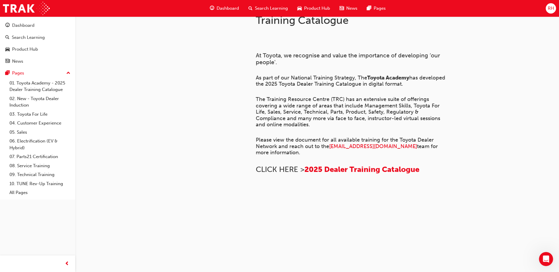
scroll to position [193, 0]
click at [33, 92] on link "01. Toyota Academy - 2025 Dealer Training Catalogue" at bounding box center [40, 87] width 66 height 16
click at [28, 90] on link "01. Toyota Academy - 2025 Dealer Training Catalogue" at bounding box center [40, 87] width 66 height 16
click at [31, 96] on link "02. New - Toyota Dealer Induction" at bounding box center [40, 102] width 66 height 16
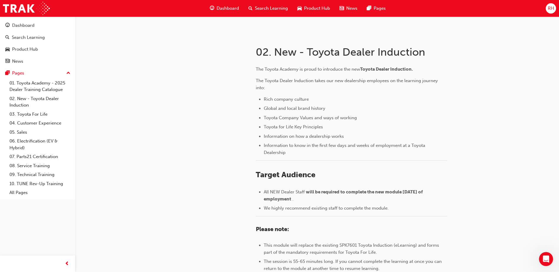
scroll to position [147, 0]
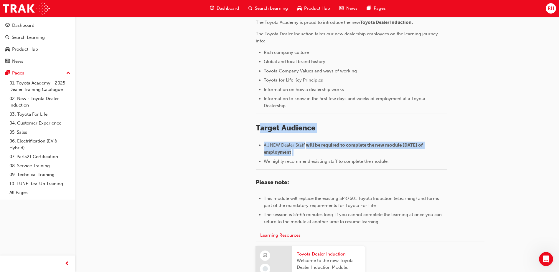
drag, startPoint x: 303, startPoint y: 151, endPoint x: 260, endPoint y: 131, distance: 47.2
click at [260, 131] on div "The Toyota Academy is proud to introduce the new Toyota Dealer Induction. The T…" at bounding box center [352, 122] width 192 height 207
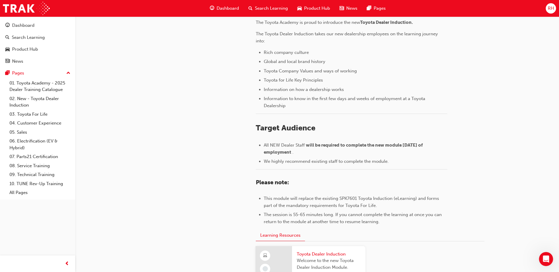
drag, startPoint x: 260, startPoint y: 131, endPoint x: 175, endPoint y: 164, distance: 91.0
click at [175, 164] on div at bounding box center [193, 167] width 106 height 360
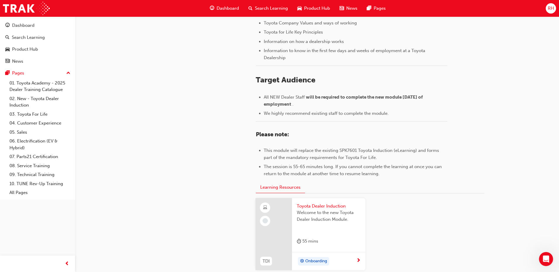
scroll to position [206, 0]
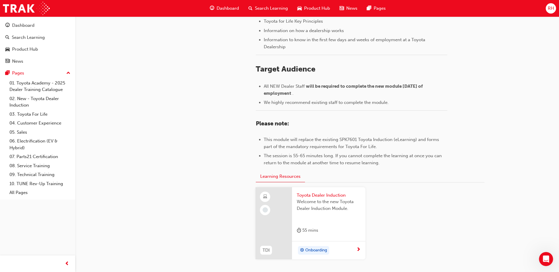
click at [308, 195] on span "Toyota Dealer Induction" at bounding box center [329, 195] width 64 height 7
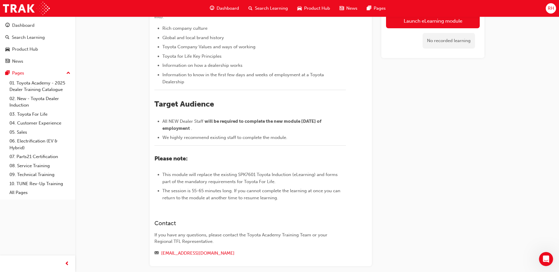
scroll to position [52, 0]
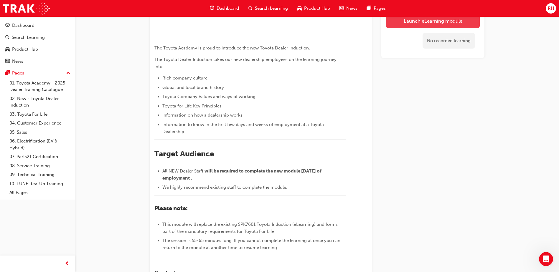
click at [403, 23] on link "Launch eLearning module" at bounding box center [433, 21] width 94 height 15
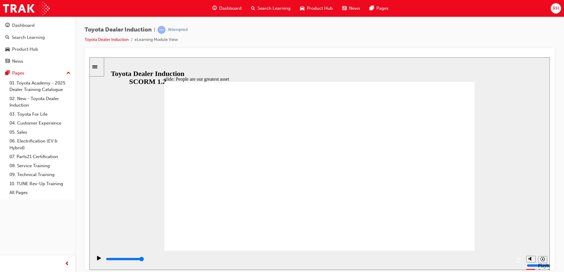
type input "7500"
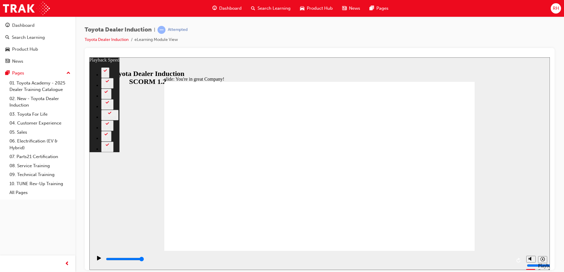
type input "9"
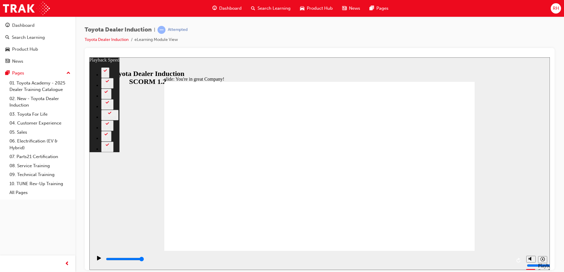
type input "156"
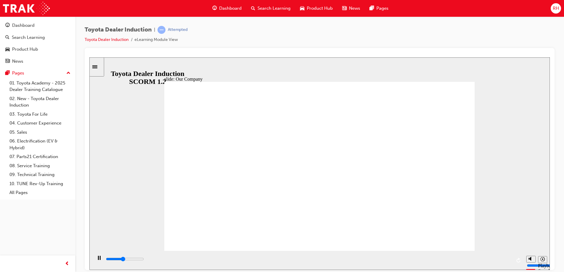
click at [484, 229] on div "slide: Our Company Rectangle 1 Our Company Toyota Motor Corporation is the worl…" at bounding box center [319, 163] width 460 height 213
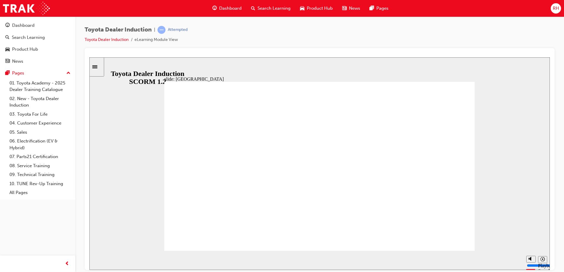
drag, startPoint x: 237, startPoint y: 213, endPoint x: 302, endPoint y: 221, distance: 65.7
drag, startPoint x: 316, startPoint y: 218, endPoint x: 447, endPoint y: 216, distance: 130.9
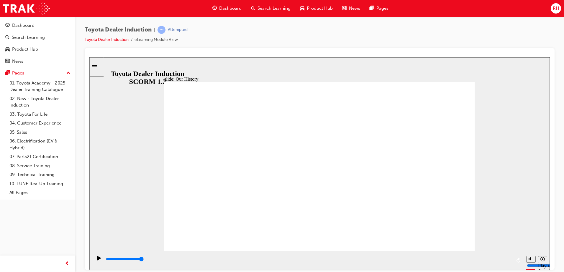
click at [473, 263] on div "playback controls" at bounding box center [308, 259] width 406 height 6
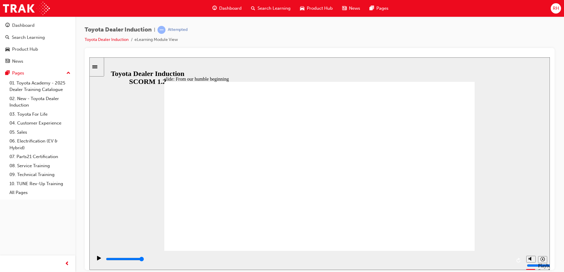
click at [508, 261] on div "playback controls" at bounding box center [308, 259] width 406 height 6
click at [507, 259] on div "playback controls" at bounding box center [308, 259] width 406 height 6
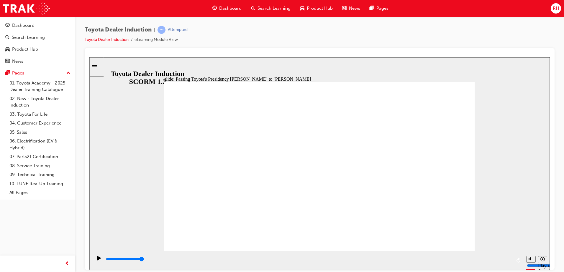
type input "5000"
radio input "true"
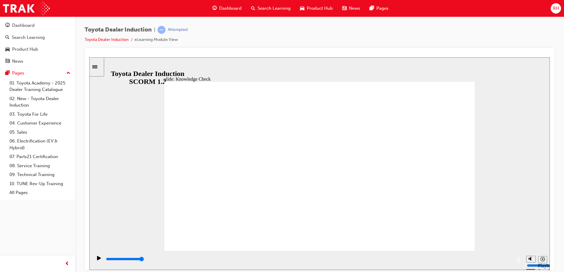
type input "5000"
radio input "true"
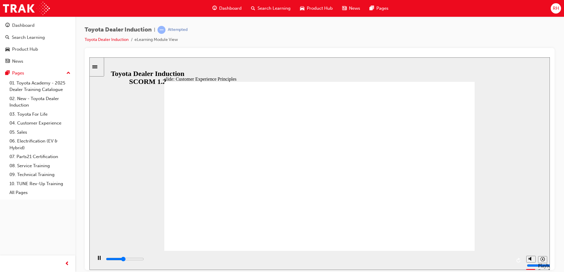
click at [510, 259] on div "playback controls" at bounding box center [308, 259] width 406 height 6
click at [509, 262] on div "playback controls" at bounding box center [308, 259] width 406 height 6
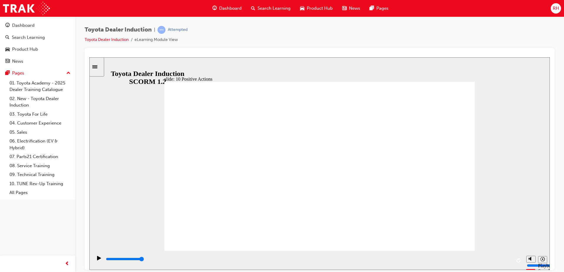
drag, startPoint x: 299, startPoint y: 221, endPoint x: 299, endPoint y: 215, distance: 5.6
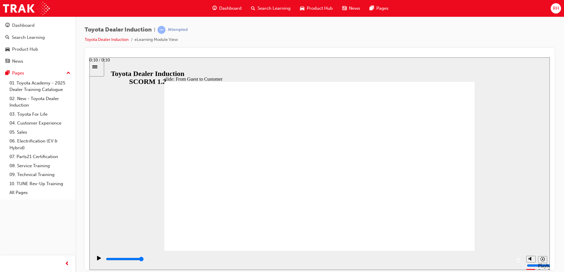
click at [510, 261] on div "playback controls" at bounding box center [308, 259] width 406 height 6
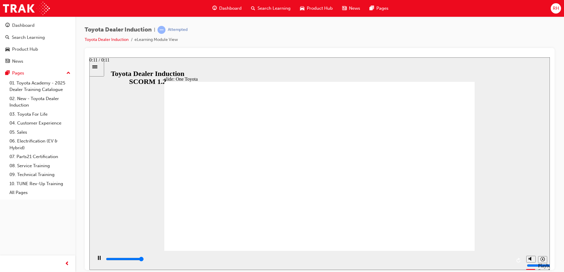
click at [510, 261] on div "playback controls" at bounding box center [308, 259] width 406 height 6
click at [144, 261] on input "slide progress" at bounding box center [125, 259] width 38 height 5
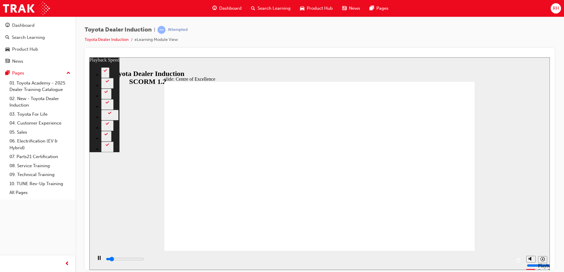
type input "1600"
type input "0"
type input "1800"
type input "0"
type input "2100"
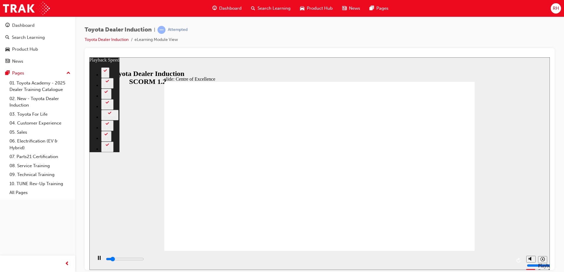
type input "1"
type input "2300"
type input "1"
type input "2600"
type input "1"
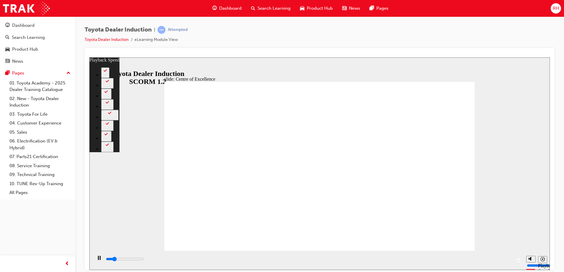
type input "2800"
type input "1"
type input "3000"
type input "232"
type input "3100"
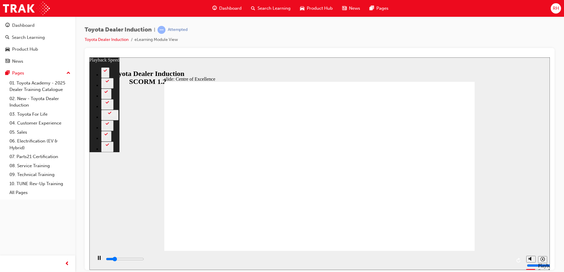
type input "232"
type input "3100"
type input "232"
type input "3400"
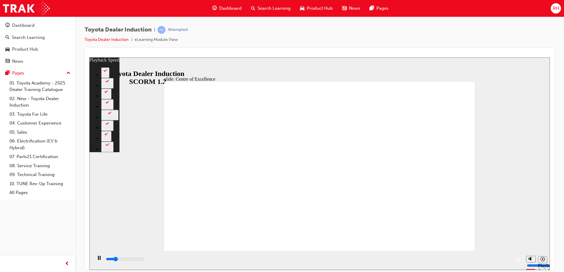
type input "232"
type input "3700"
type input "233"
type input "3800"
type input "241"
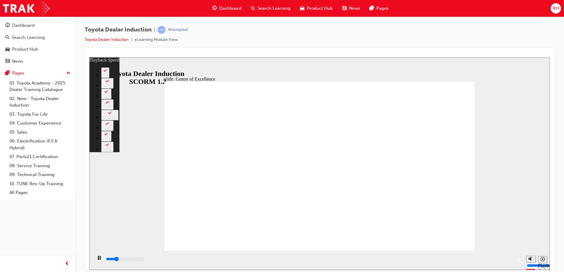
type input "3800"
type input "241"
type input "3900"
type input "241"
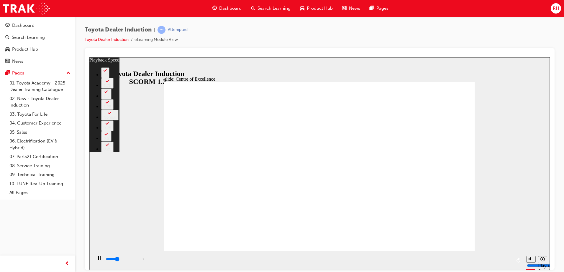
type input "4100"
type input "241"
type input "4200"
type input "242"
type input "4400"
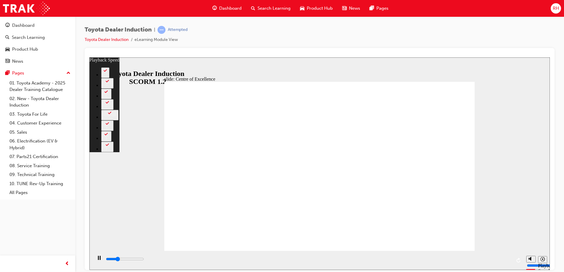
type input "242"
type input "4500"
type input "242"
type input "4700"
type input "242"
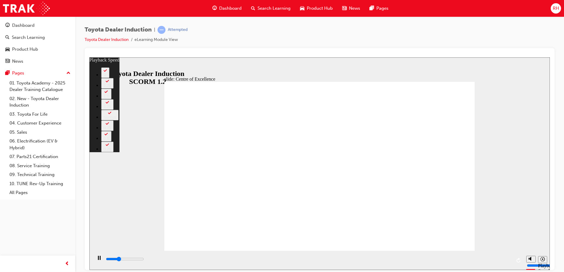
type input "5000"
type input "242"
type input "5200"
type input "243"
type input "5500"
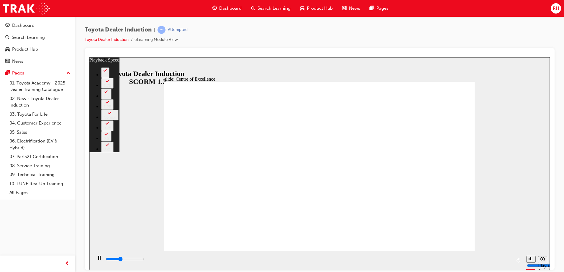
type input "243"
type input "5800"
type input "243"
type input "6000"
type input "243"
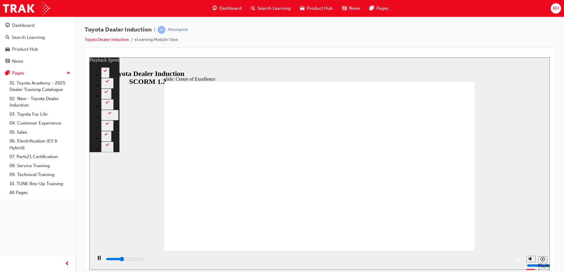
type input "6300"
type input "244"
type input "6600"
type input "244"
type input "6800"
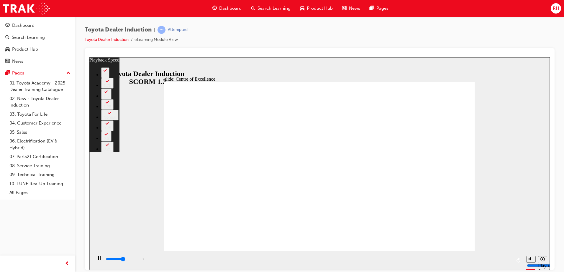
type input "244"
type input "7100"
type input "245"
type input "7400"
type input "245"
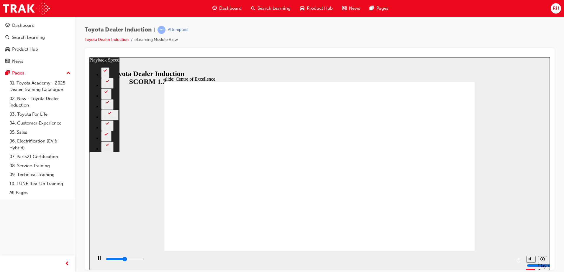
type input "7600"
type input "245"
type input "7900"
type input "245"
type input "8100"
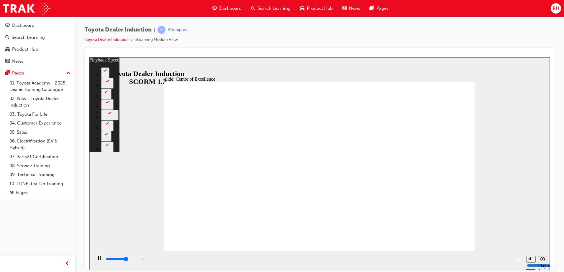
type input "231"
type input "8100"
type input "231"
type input "8200"
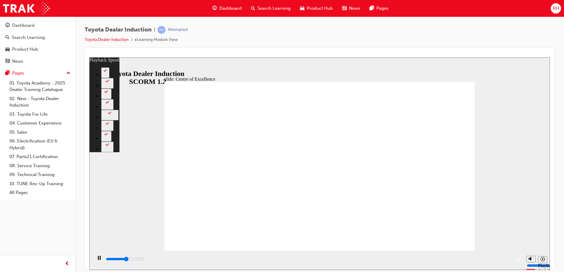
type input "231"
type input "8500"
type input "231"
type input "8700"
type input "232"
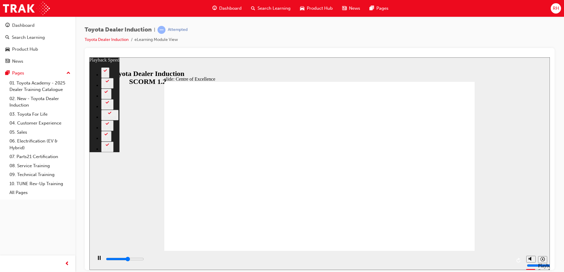
type input "9000"
type input "232"
type input "9200"
type input "232"
type input "9500"
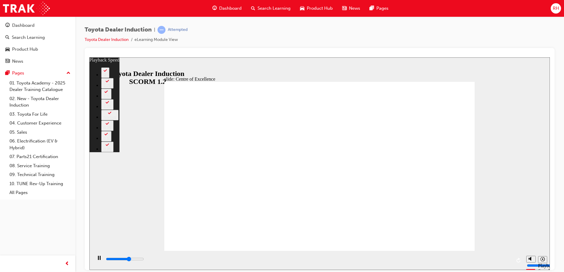
type input "233"
type input "9800"
type input "233"
type input "10000"
type input "233"
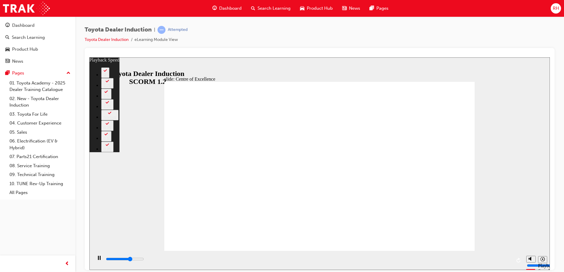
type input "10000"
type input "233"
type input "10300"
type input "233"
type input "10300"
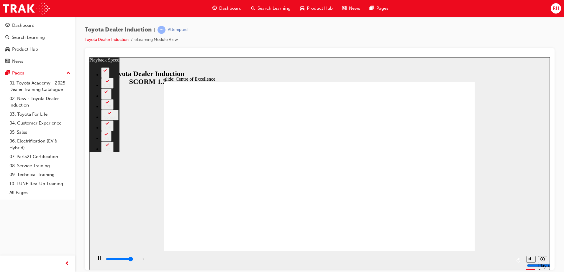
type input "233"
type input "10600"
type input "234"
type input "10800"
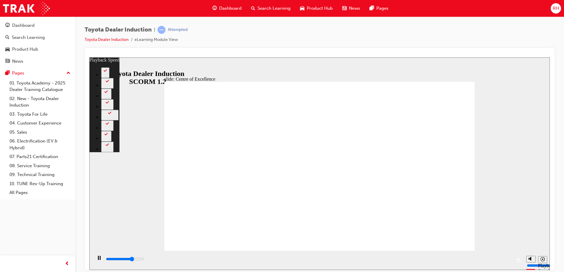
type input "234"
type input "11100"
type input "107"
type input "11100"
type input "107"
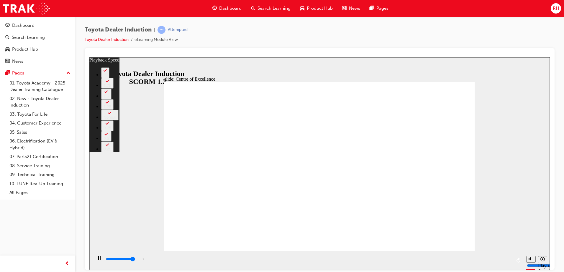
type input "11200"
type input "107"
type input "11500"
type input "107"
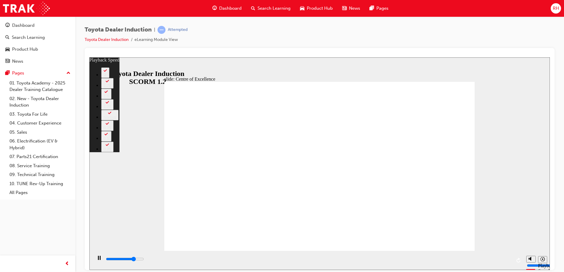
type input "11700"
type input "107"
type input "11900"
type input "107"
type input "12000"
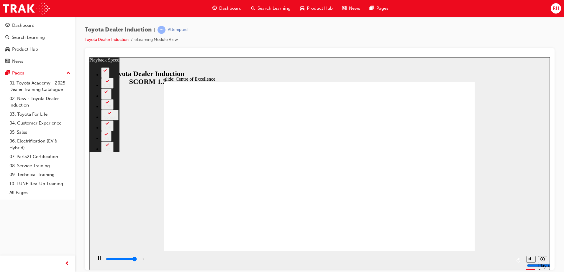
type input "107"
type input "12200"
type input "108"
type input "12500"
type input "108"
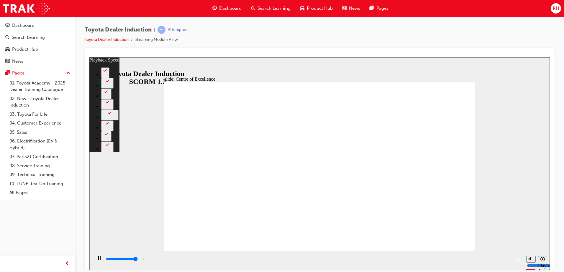
type input "12500"
type input "108"
type input "12700"
type input "108"
type input "12800"
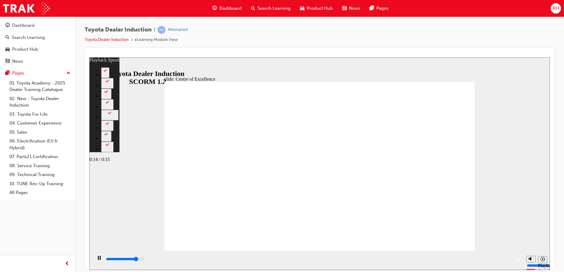
type input "108"
type input "13000"
type input "108"
type input "13300"
type input "109"
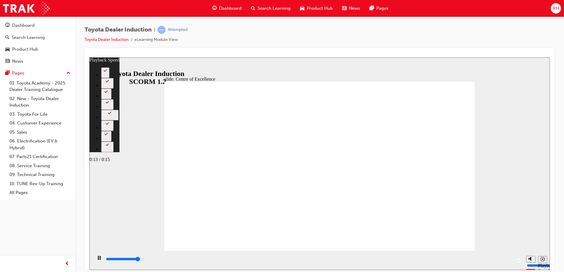
type input "13600"
type input "109"
type input "13700"
type input "109"
type input "13800"
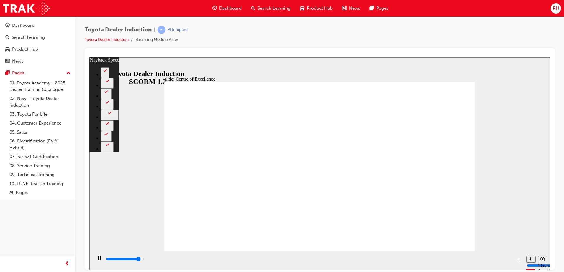
type input "109"
type input "14100"
type input "109"
type input "14400"
type input "110"
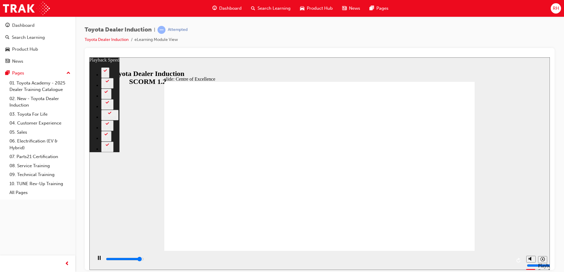
type input "14400"
type input "110"
type input "14700"
type input "110"
type input "14900"
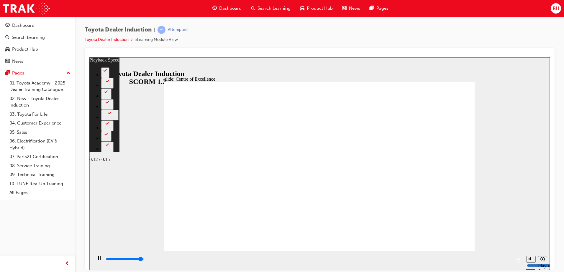
type input "110"
type input "15200"
type input "111"
type input "15300"
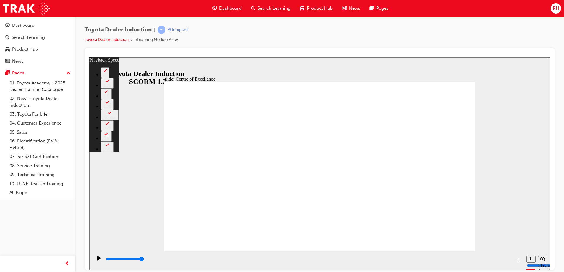
type input "248"
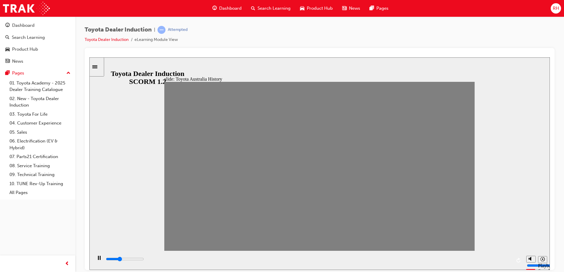
drag, startPoint x: 168, startPoint y: 170, endPoint x: 480, endPoint y: 185, distance: 312.3
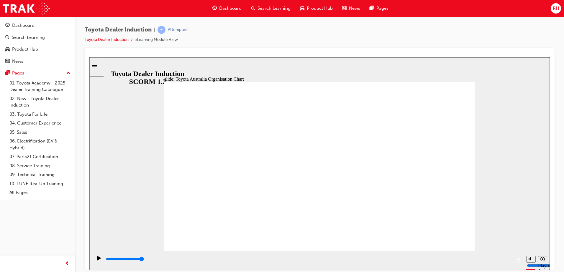
type input "5000"
radio input "false"
radio input "true"
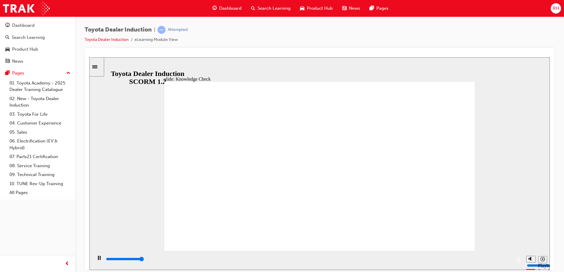
type input "5000"
radio input "true"
type input "5000"
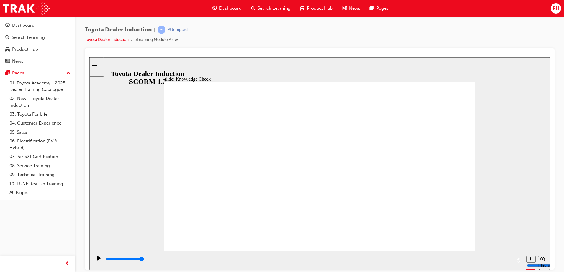
radio input "true"
click at [509, 261] on div "playback controls" at bounding box center [308, 259] width 406 height 6
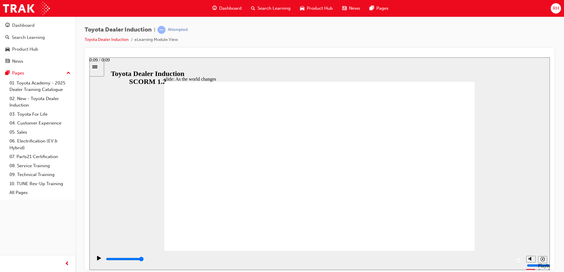
type input "9200"
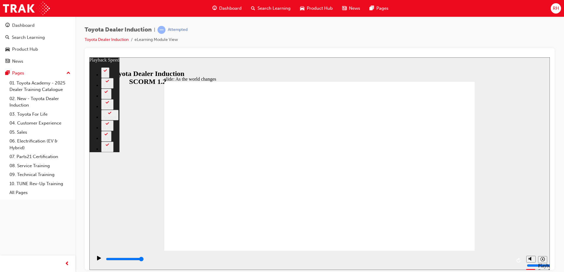
type input "128"
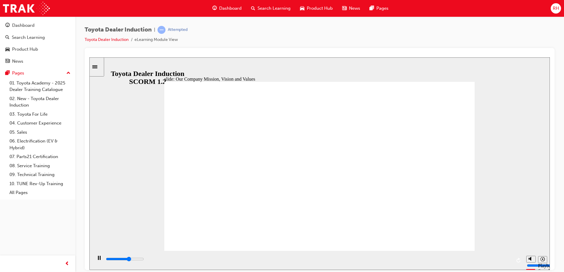
click at [510, 261] on div "playback controls" at bounding box center [308, 259] width 406 height 6
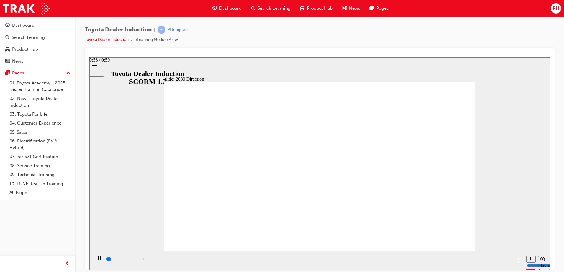
click at [508, 261] on div "playback controls" at bounding box center [308, 259] width 406 height 6
click at [510, 261] on div "playback controls" at bounding box center [308, 259] width 406 height 6
type input "5000"
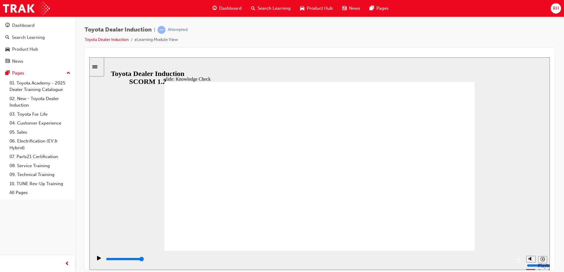
type input "v"
type input "ve"
type input "veh"
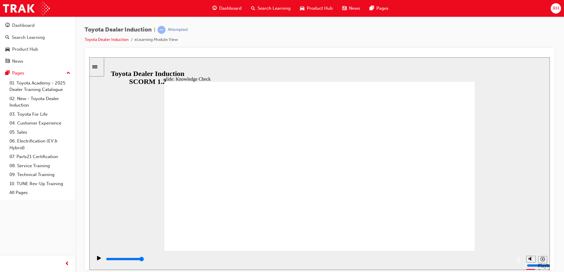
type input "veh"
type input "vehi"
type input "vehic"
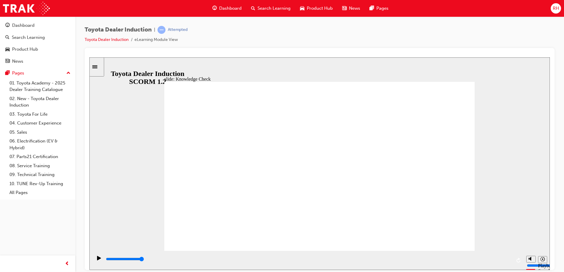
type input "vehicl"
type input "vehicle"
type input "vehicles"
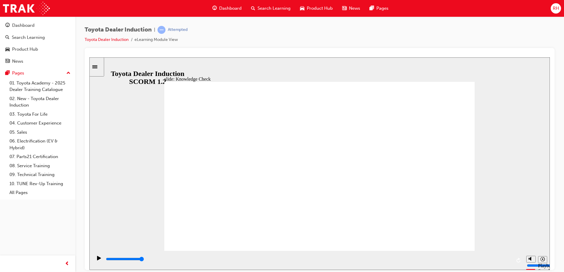
type input "vehicles"
type input "5000"
type input "h"
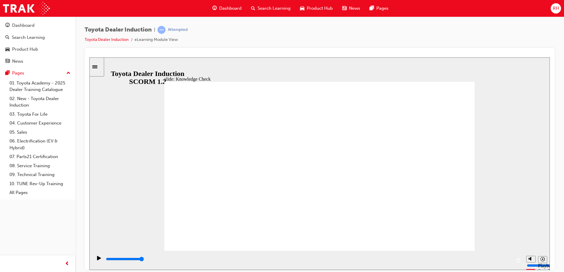
type input "h"
type input "ha"
type input "hap"
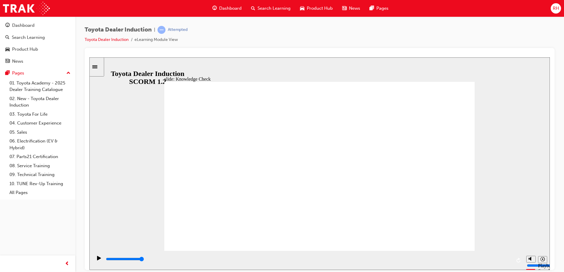
type input "happ"
type input "happy"
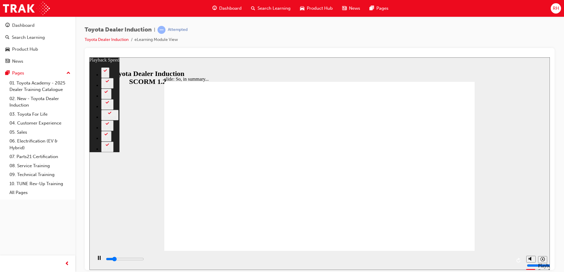
type input "1200"
type input "0"
type input "1400"
type input "0"
type input "1700"
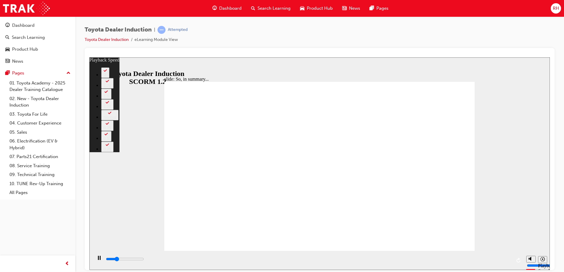
type input "1"
type input "2000"
type input "1"
type input "2200"
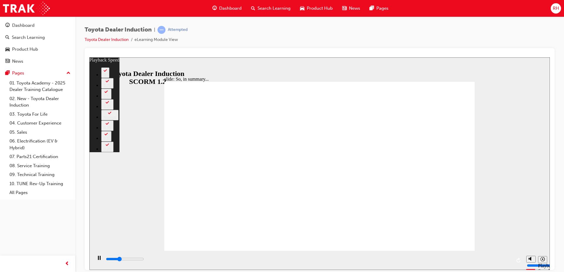
type input "1"
type input "2500"
type input "1"
type input "2800"
type input "2"
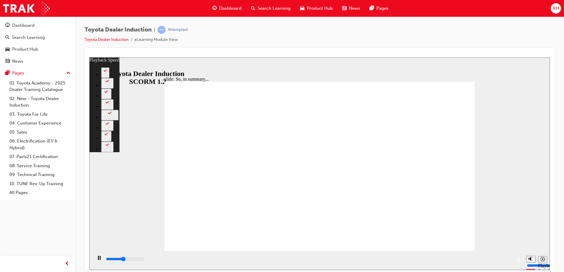
type input "3100"
type input "2"
type input "3300"
type input "2"
type input "3600"
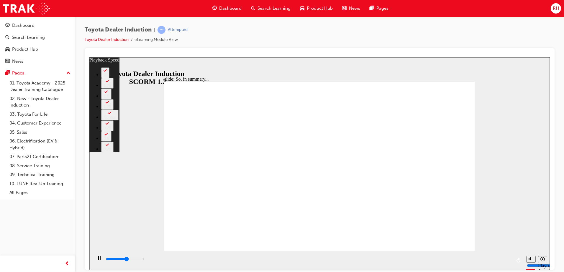
type input "2"
type input "3800"
type input "3"
type input "4000"
type input "127"
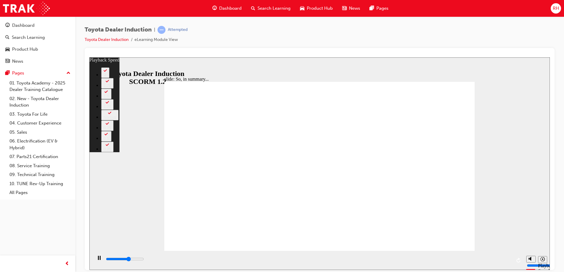
type input "4000"
type input "127"
type input "4100"
type input "127"
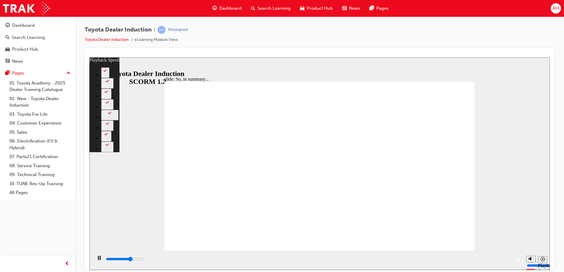
type input "4400"
type input "127"
type input "4600"
type input "127"
type input "4900"
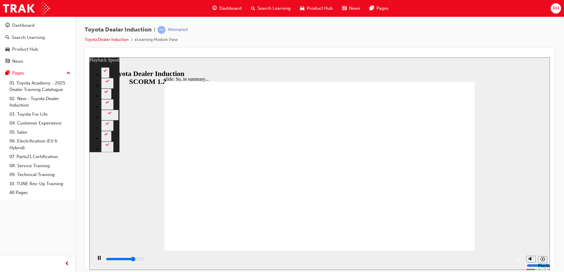
type input "127"
type input "4900"
type input "127"
type input "5200"
type input "128"
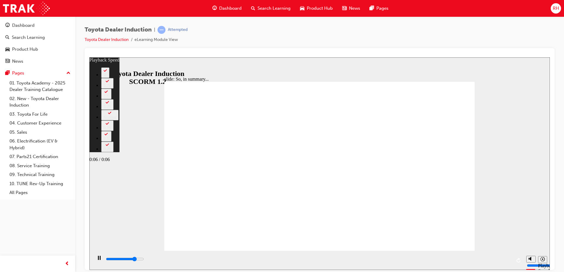
type input "5200"
type input "128"
click at [144, 261] on input "slide progress" at bounding box center [125, 259] width 38 height 5
type input "6500"
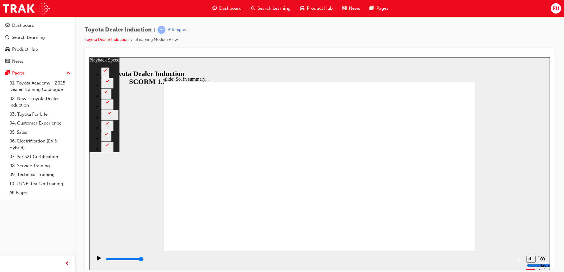
type input "128"
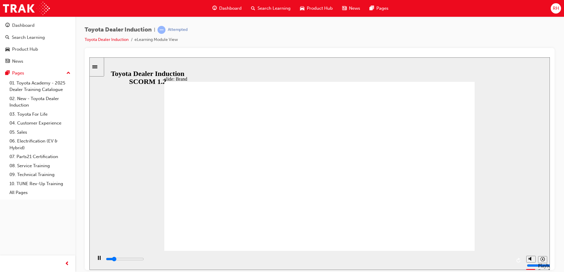
click at [507, 263] on div "playback controls" at bounding box center [308, 259] width 406 height 6
drag, startPoint x: 511, startPoint y: 260, endPoint x: 487, endPoint y: 238, distance: 32.6
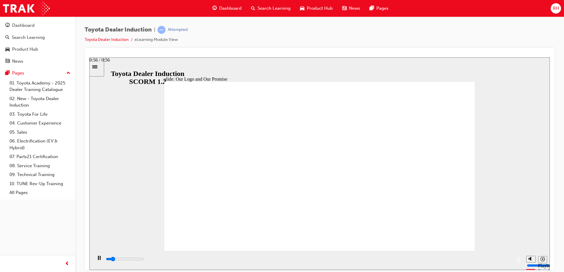
click at [144, 260] on input "slide progress" at bounding box center [125, 259] width 38 height 5
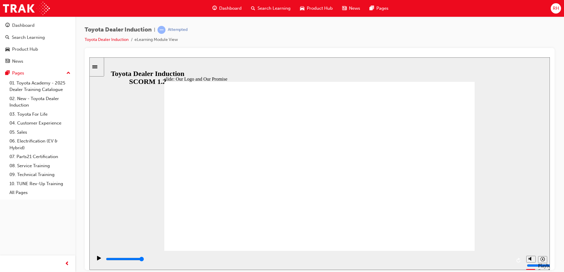
click at [510, 261] on div "playback controls" at bounding box center [308, 259] width 406 height 6
click at [509, 261] on div "playback controls" at bounding box center [308, 259] width 406 height 6
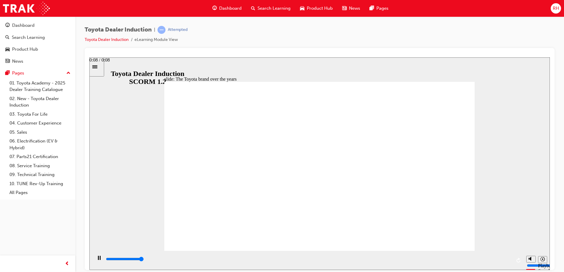
type input "8400"
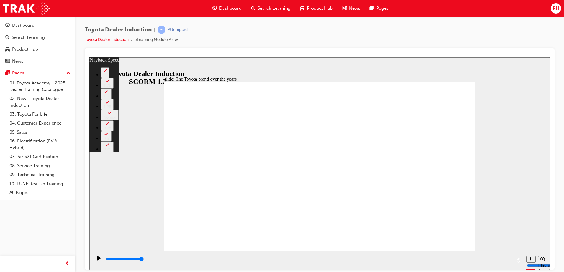
type input "165"
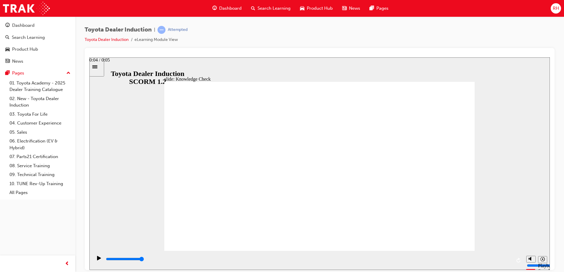
click at [510, 262] on div "playback controls" at bounding box center [308, 259] width 406 height 6
type input "5000"
radio input "true"
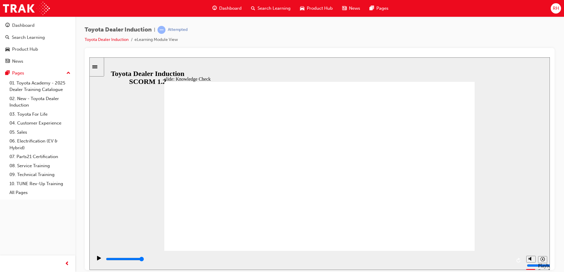
click at [144, 261] on input "slide progress" at bounding box center [125, 259] width 38 height 5
click at [509, 262] on div "playback controls" at bounding box center [308, 259] width 406 height 6
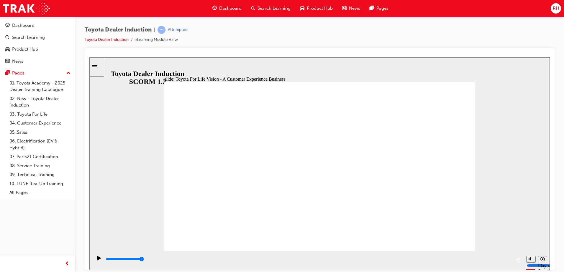
drag, startPoint x: 511, startPoint y: 262, endPoint x: 493, endPoint y: 245, distance: 24.6
click at [511, 262] on div "playback controls" at bounding box center [308, 259] width 406 height 6
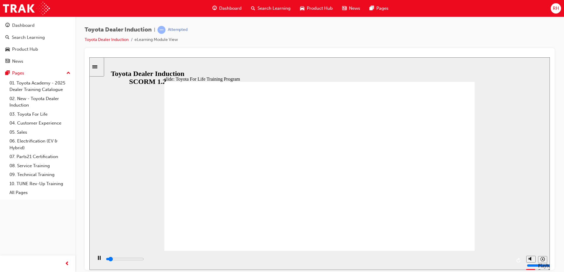
click at [509, 261] on div "playback controls" at bounding box center [308, 259] width 406 height 6
drag, startPoint x: 443, startPoint y: 98, endPoint x: 441, endPoint y: 94, distance: 5.2
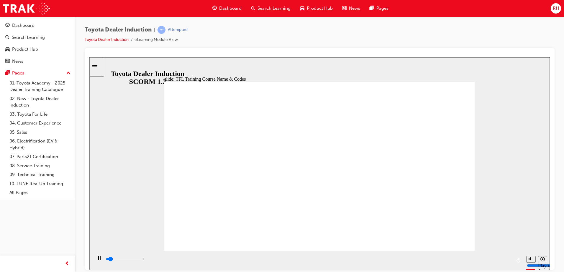
click at [144, 261] on input "slide progress" at bounding box center [125, 259] width 38 height 5
click at [446, 251] on div "playback controls" at bounding box center [307, 260] width 431 height 19
click at [508, 259] on div "playback controls" at bounding box center [308, 259] width 406 height 6
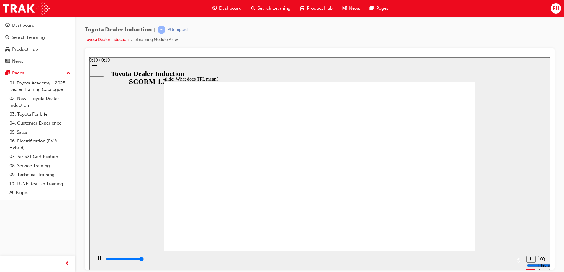
type input "10800"
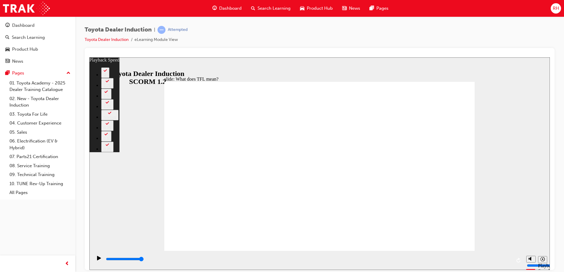
type input "139"
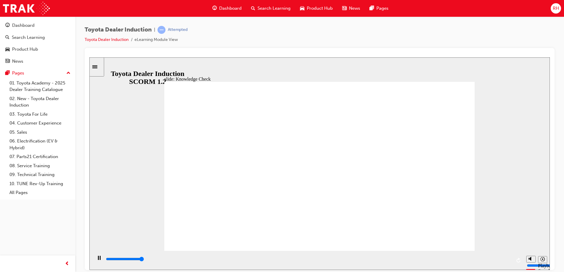
type input "5000"
radio input "true"
radio input "false"
radio input "true"
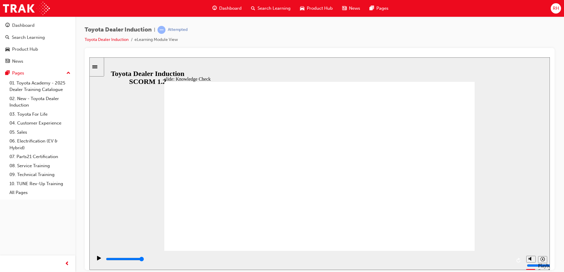
drag, startPoint x: 251, startPoint y: 180, endPoint x: 451, endPoint y: 80, distance: 224.2
click at [144, 260] on input "slide progress" at bounding box center [125, 259] width 38 height 5
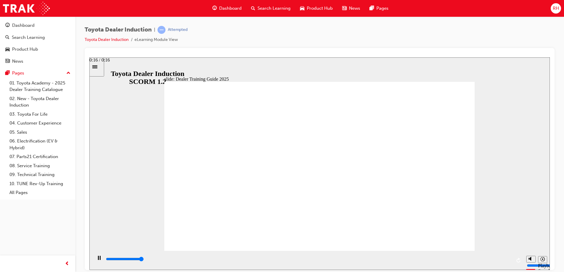
click at [509, 261] on div "playback controls" at bounding box center [308, 259] width 406 height 6
click at [510, 262] on div "playback controls" at bounding box center [308, 259] width 406 height 6
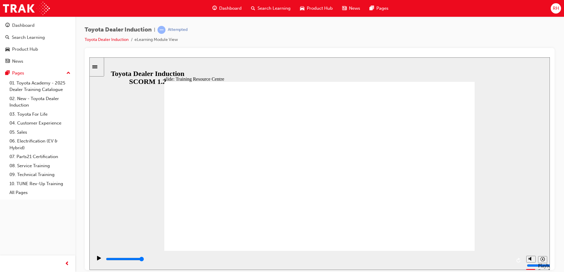
click at [509, 262] on div "playback controls" at bounding box center [308, 259] width 406 height 6
type input "5000"
radio input "true"
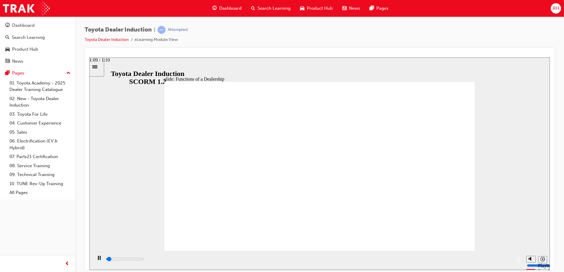
click at [510, 259] on div "playback controls" at bounding box center [308, 259] width 406 height 6
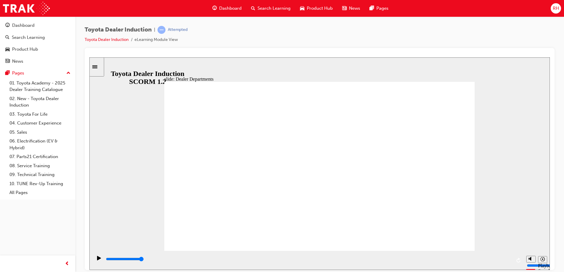
click at [509, 259] on div "playback controls" at bounding box center [308, 259] width 406 height 6
click at [144, 260] on input "slide progress" at bounding box center [125, 259] width 38 height 5
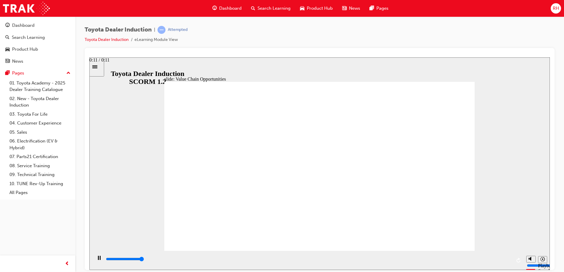
type input "11300"
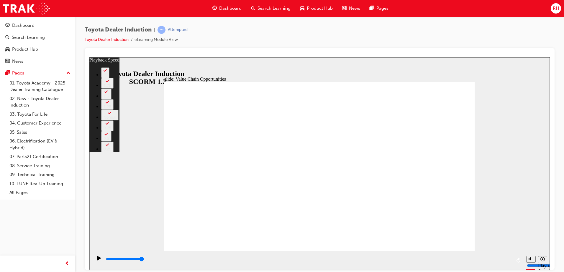
type input "64"
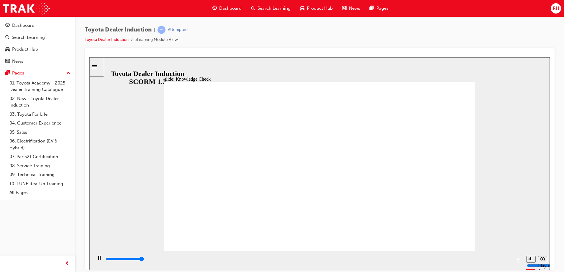
type input "5000"
radio input "true"
type input "4700"
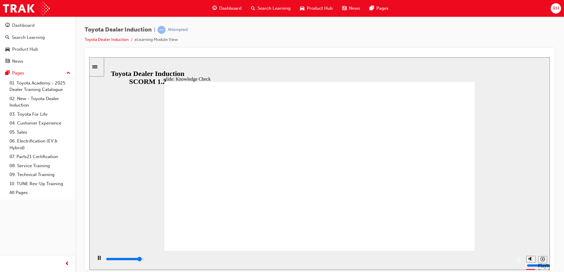
radio input "true"
type input "5000"
radio input "false"
radio input "true"
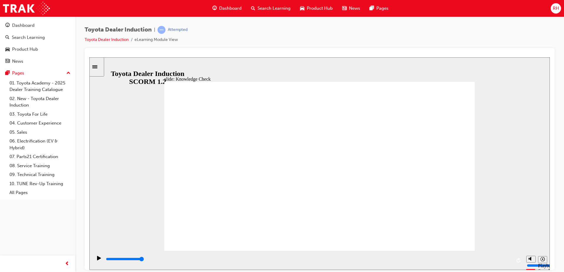
click at [509, 259] on div "playback controls" at bounding box center [308, 259] width 406 height 6
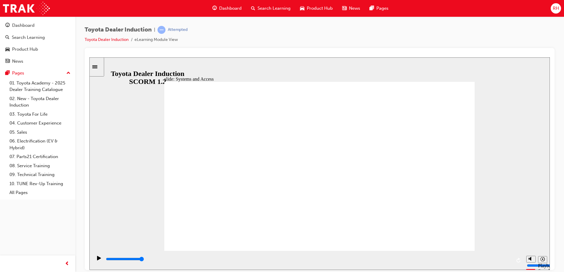
click at [511, 262] on div "playback controls" at bounding box center [308, 259] width 406 height 6
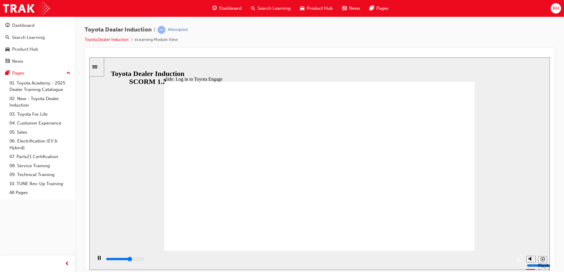
drag, startPoint x: 271, startPoint y: 103, endPoint x: 272, endPoint y: 116, distance: 13.6
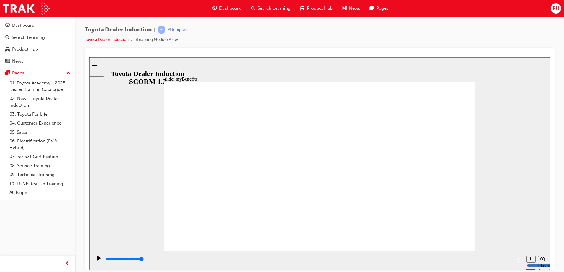
click at [503, 262] on div "playback controls" at bounding box center [308, 259] width 406 height 6
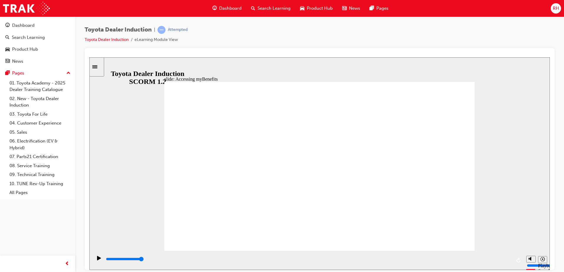
type input "5000"
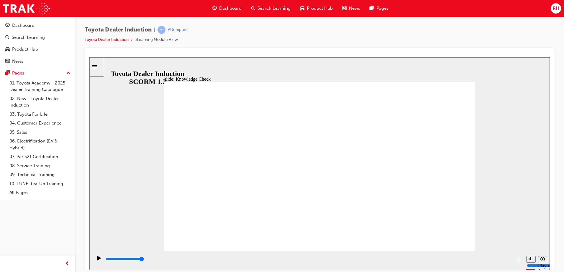
type input "W"
type input "WE"
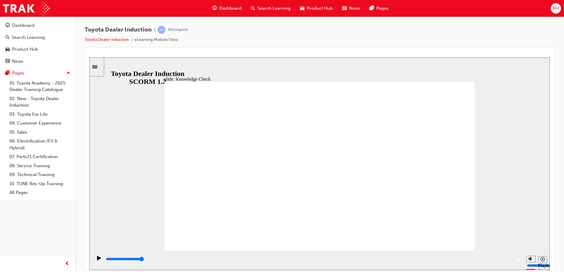
type input "WEB"
type input "WEBS"
type input "WEBSI"
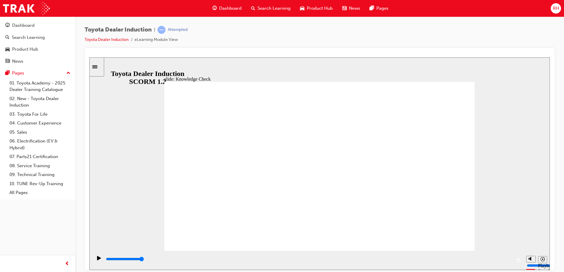
type input "WEBSI"
type input "WEBSIT"
type input "WEBSITE"
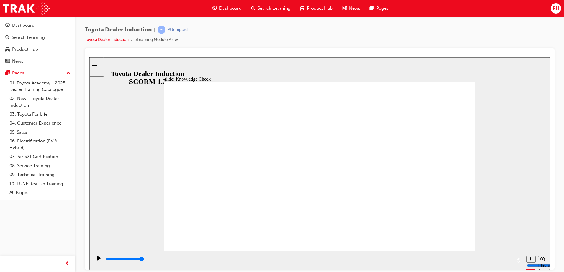
type input "WEBSITE"
click at [144, 260] on input "slide progress" at bounding box center [125, 259] width 38 height 5
drag, startPoint x: 509, startPoint y: 260, endPoint x: 482, endPoint y: 231, distance: 40.3
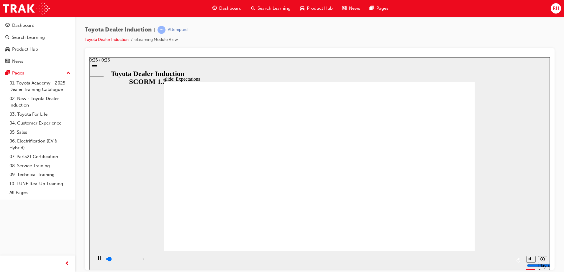
click at [144, 260] on input "slide progress" at bounding box center [125, 259] width 38 height 5
click at [508, 262] on div "playback controls" at bounding box center [308, 259] width 406 height 6
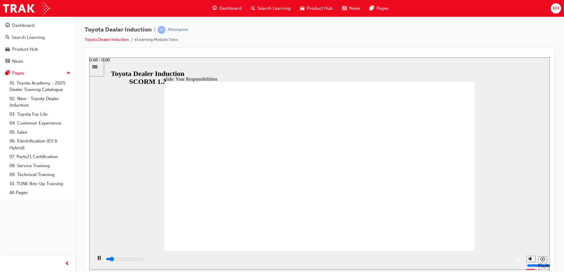
click at [509, 261] on div "playback controls" at bounding box center [308, 259] width 406 height 6
type input "8400"
checkbox input "true"
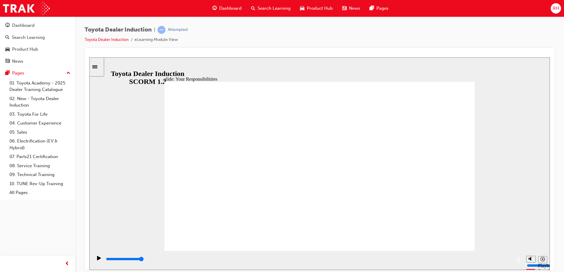
checkbox input "true"
drag, startPoint x: 195, startPoint y: 187, endPoint x: 196, endPoint y: 194, distance: 7.5
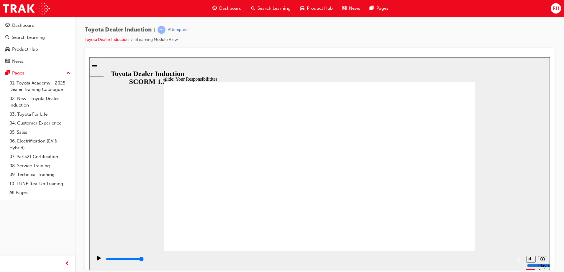
checkbox input "true"
click at [563, 179] on html "Your version of Internet Explorer is outdated and not supported. Please upgrade…" at bounding box center [282, 136] width 564 height 272
click at [512, 262] on div "playback controls" at bounding box center [307, 260] width 431 height 19
click at [507, 261] on div "playback controls" at bounding box center [308, 259] width 406 height 6
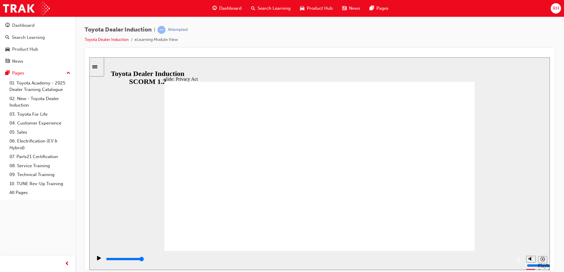
click at [510, 263] on div "playback controls" at bounding box center [308, 259] width 406 height 6
type input "7700"
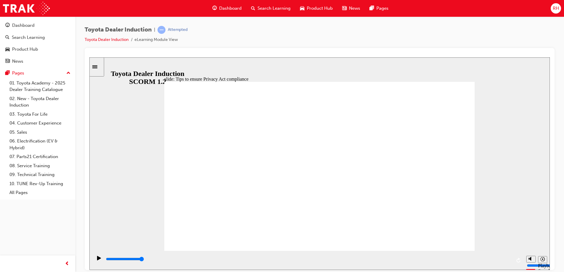
click at [510, 262] on div "playback controls" at bounding box center [308, 259] width 406 height 6
click at [512, 260] on div "playback controls" at bounding box center [307, 260] width 431 height 19
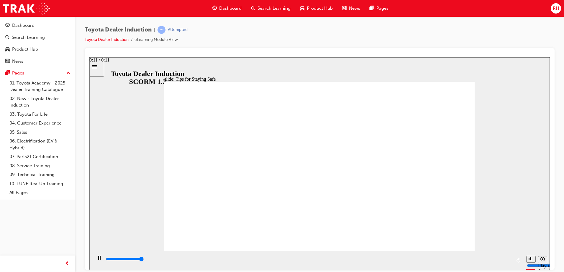
click at [144, 260] on input "slide progress" at bounding box center [125, 259] width 38 height 5
type input "11700"
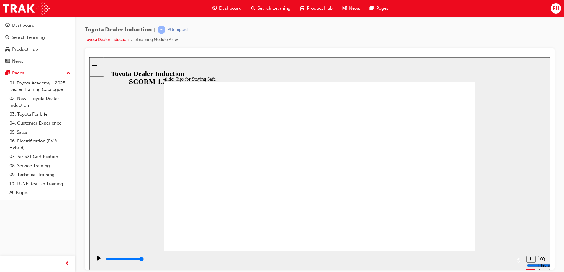
drag, startPoint x: 292, startPoint y: 176, endPoint x: 289, endPoint y: 194, distance: 18.6
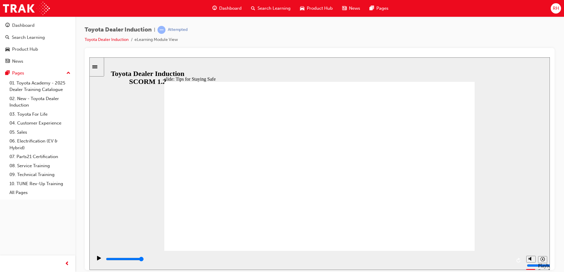
drag, startPoint x: 455, startPoint y: 198, endPoint x: 411, endPoint y: 203, distance: 44.3
